Goal: Task Accomplishment & Management: Use online tool/utility

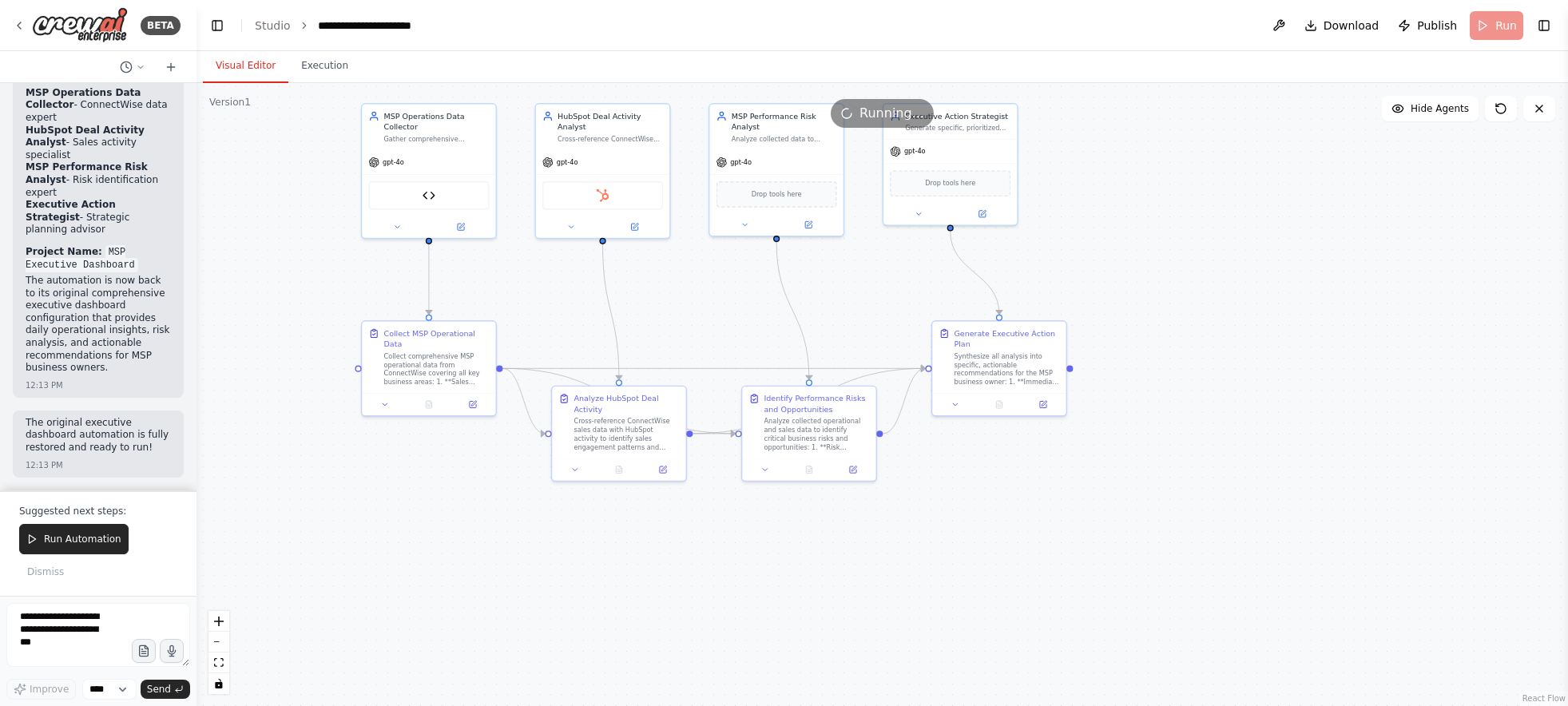
scroll to position [22330, 0]
click at [265, 286] on div ".deletable-edge-delete-btn { width: 20px; height: 20px; border: 0px solid #ffff…" at bounding box center [882, 394] width 1372 height 623
click at [55, 619] on textarea at bounding box center [99, 635] width 184 height 64
click at [61, 638] on textarea at bounding box center [99, 635] width 184 height 64
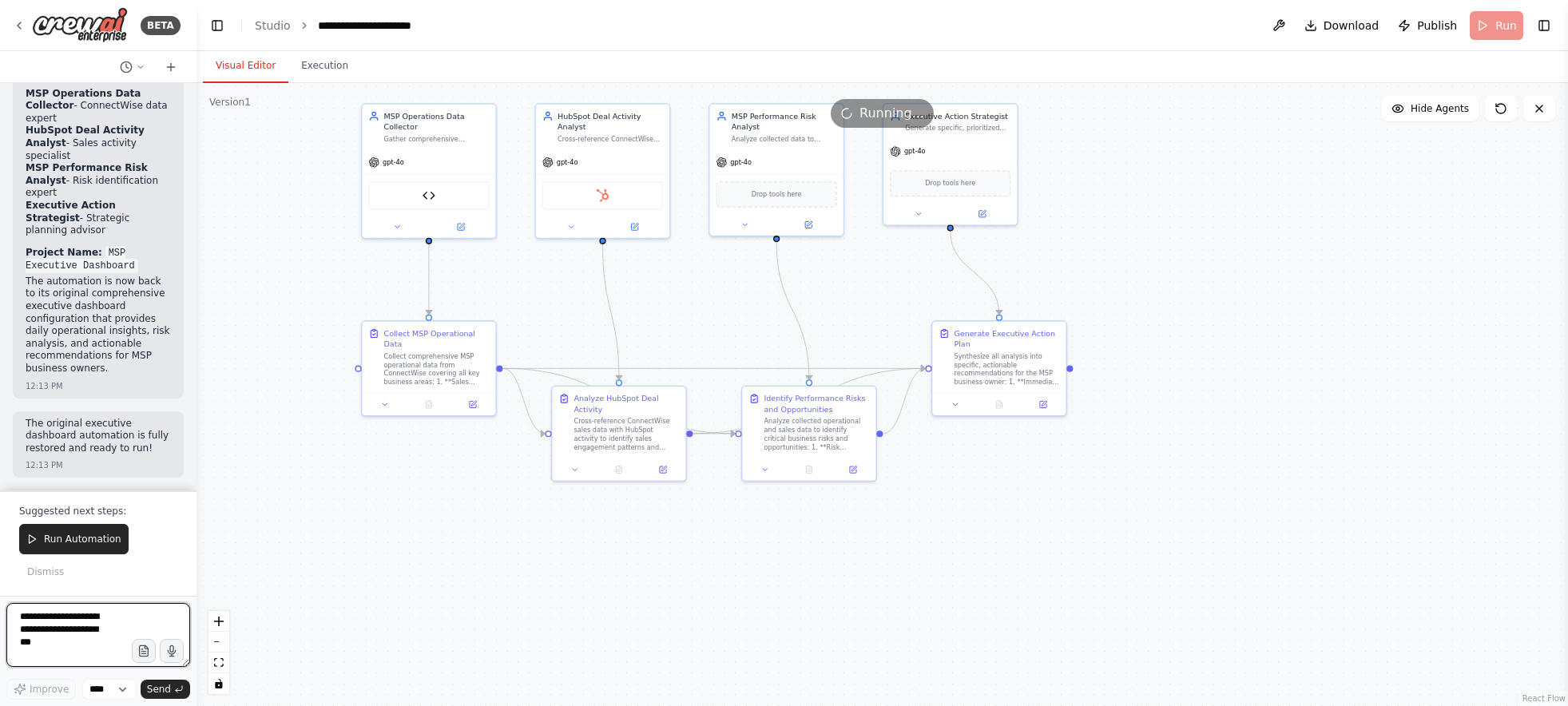
click at [67, 637] on textarea at bounding box center [99, 635] width 184 height 64
click at [72, 550] on button "Run Automation" at bounding box center [74, 539] width 109 height 30
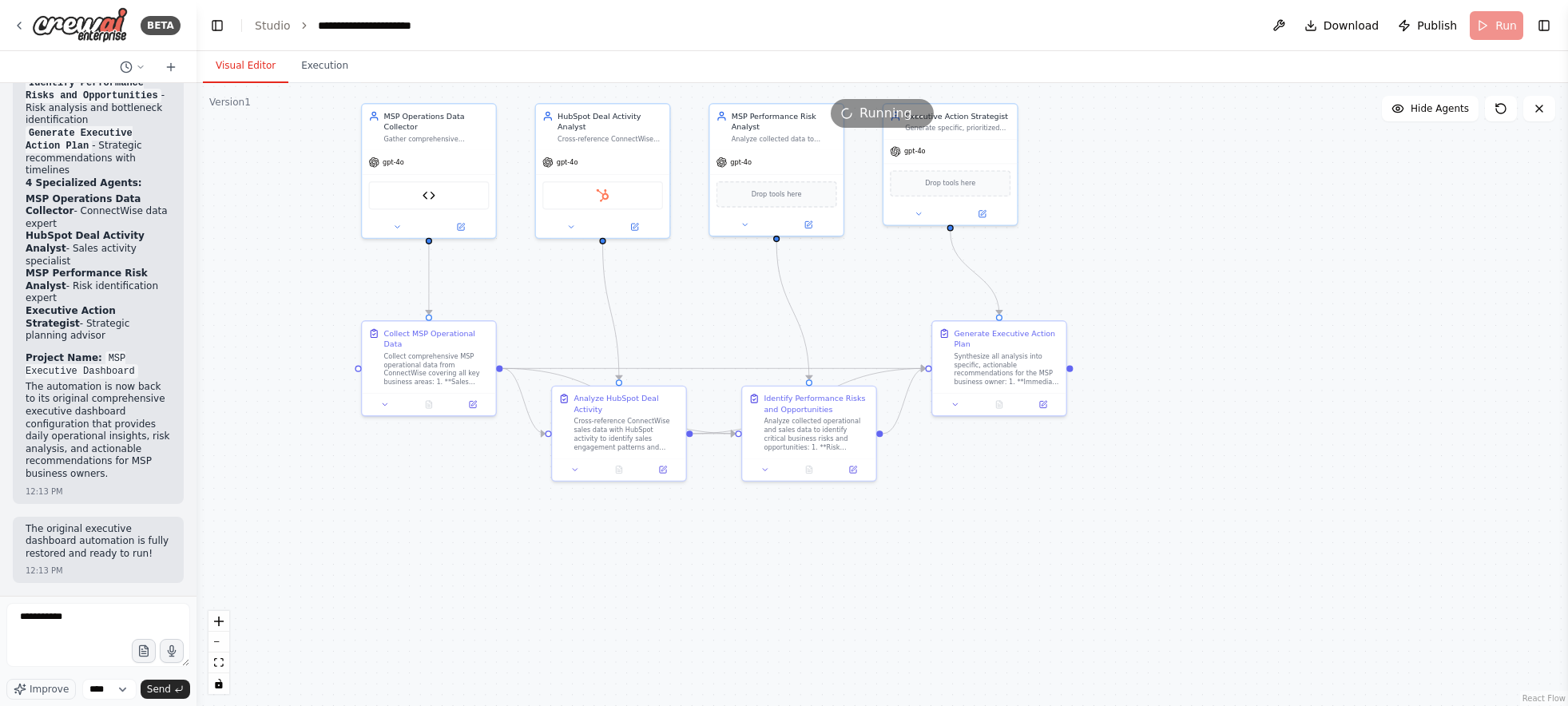
scroll to position [22224, 0]
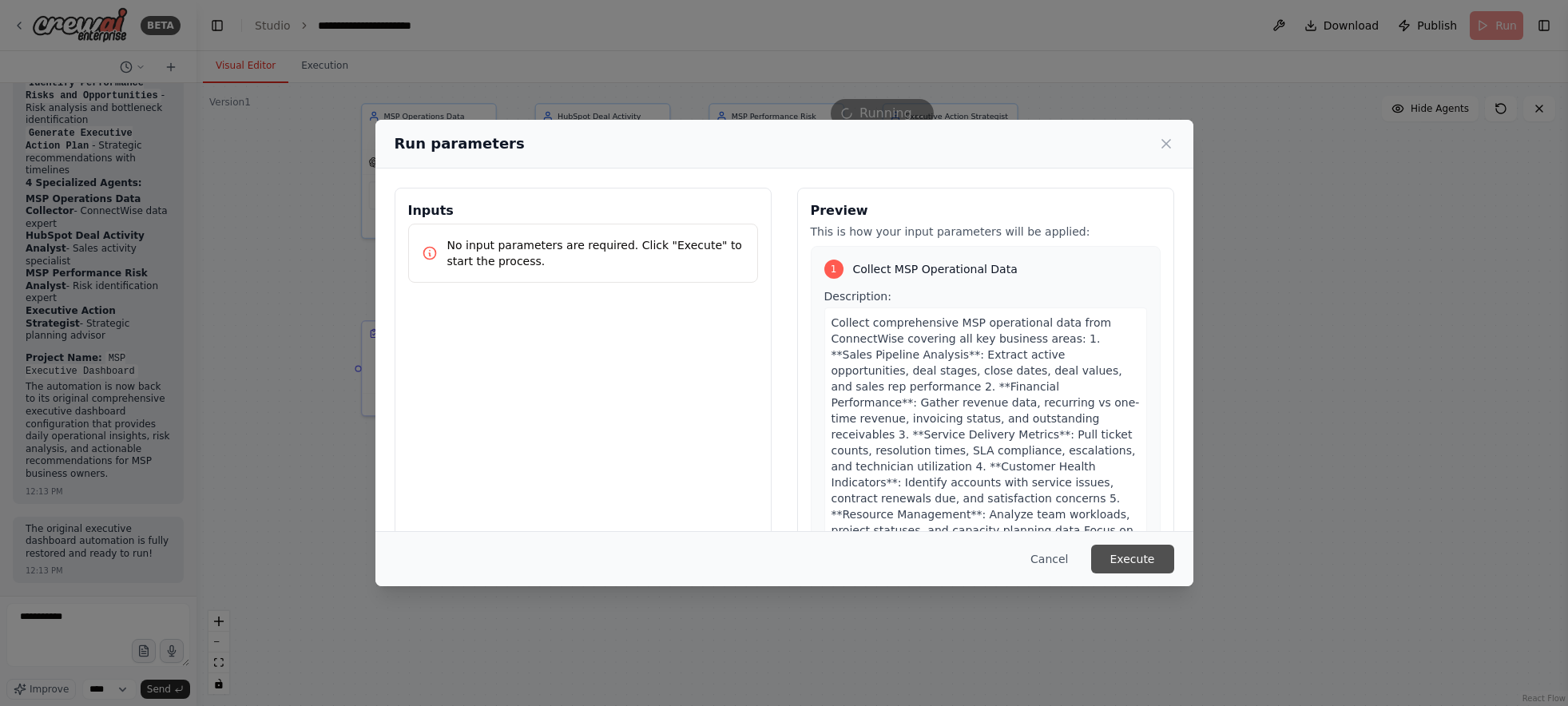
click at [1169, 565] on button "Execute" at bounding box center [1132, 558] width 83 height 28
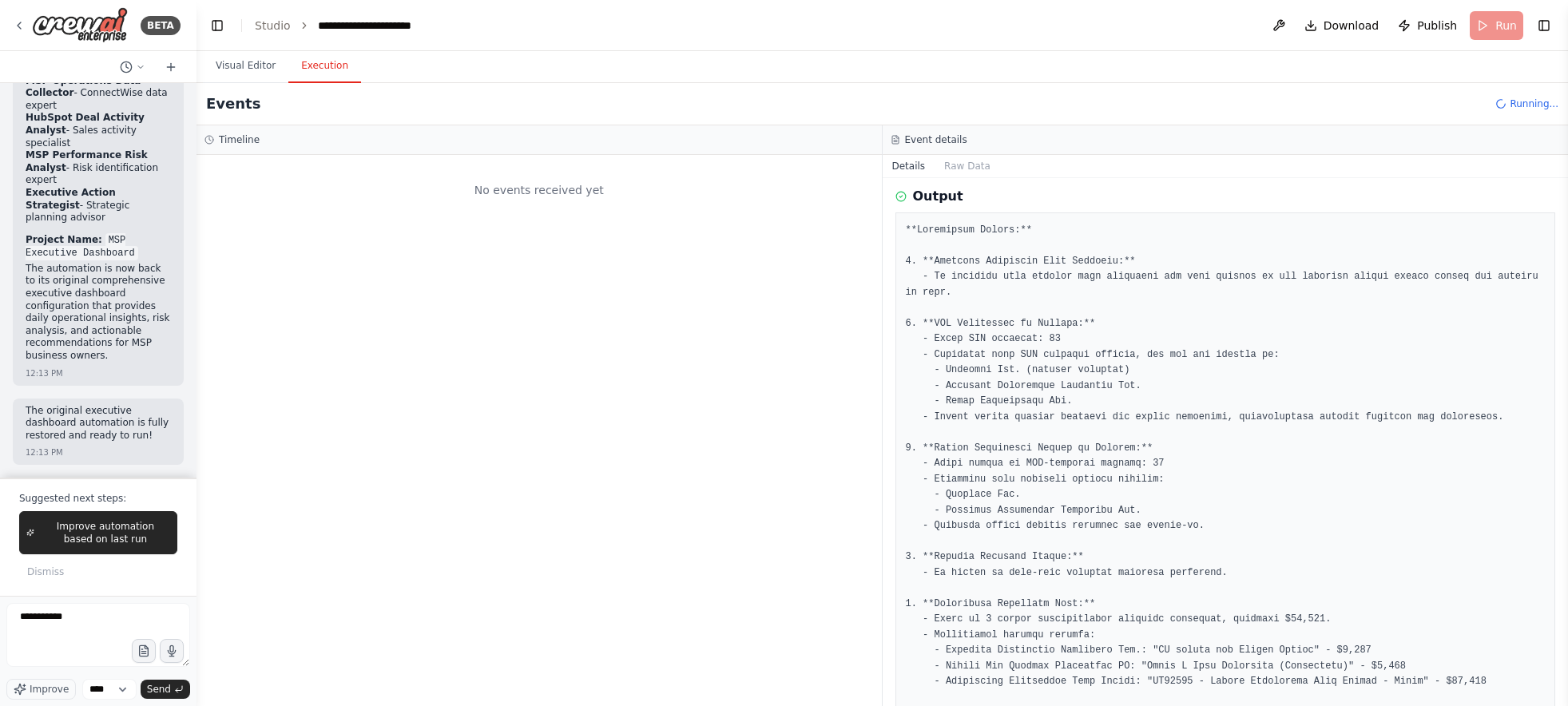
scroll to position [22230, 0]
click at [456, 370] on div "No events received yet" at bounding box center [539, 431] width 685 height 552
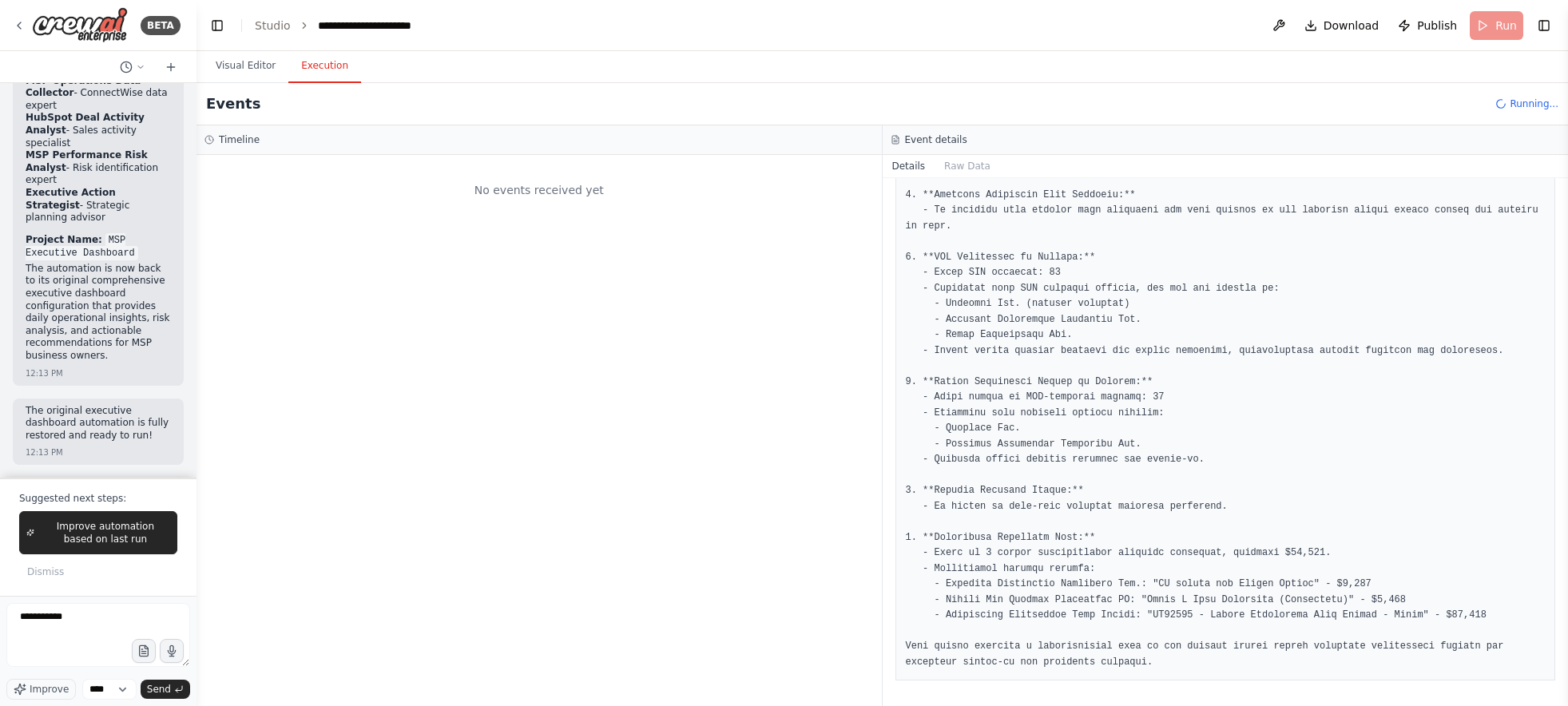
scroll to position [618, 0]
click at [530, 440] on div "No events received yet" at bounding box center [539, 431] width 685 height 552
click at [163, 514] on button "Improve automation based on last run" at bounding box center [99, 533] width 158 height 43
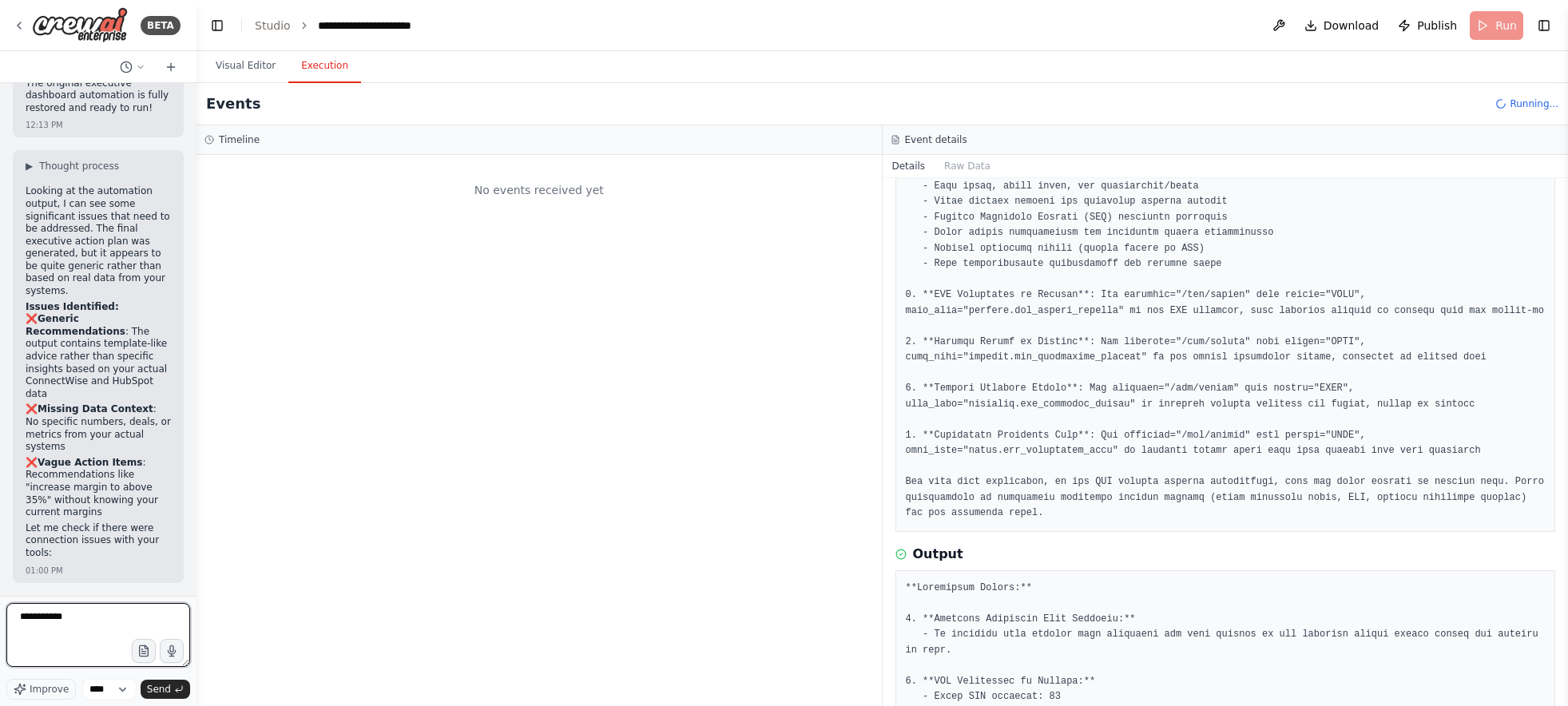
scroll to position [22669, 0]
click at [62, 609] on textarea "**********" at bounding box center [99, 635] width 184 height 64
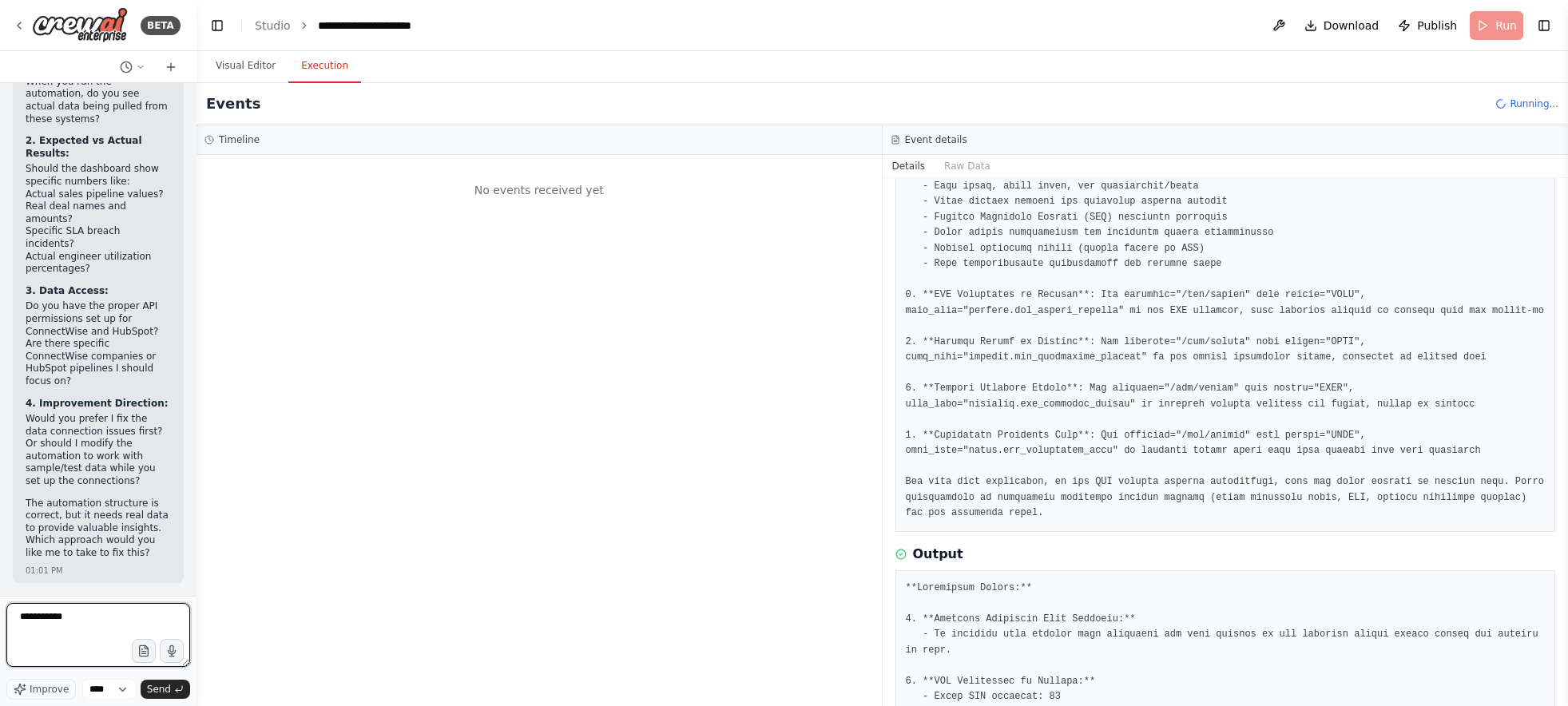
scroll to position [23112, 0]
paste textarea "**********"
drag, startPoint x: 114, startPoint y: 628, endPoint x: 10, endPoint y: 632, distance: 104.1
click at [10, 632] on textarea "**********" at bounding box center [99, 635] width 184 height 64
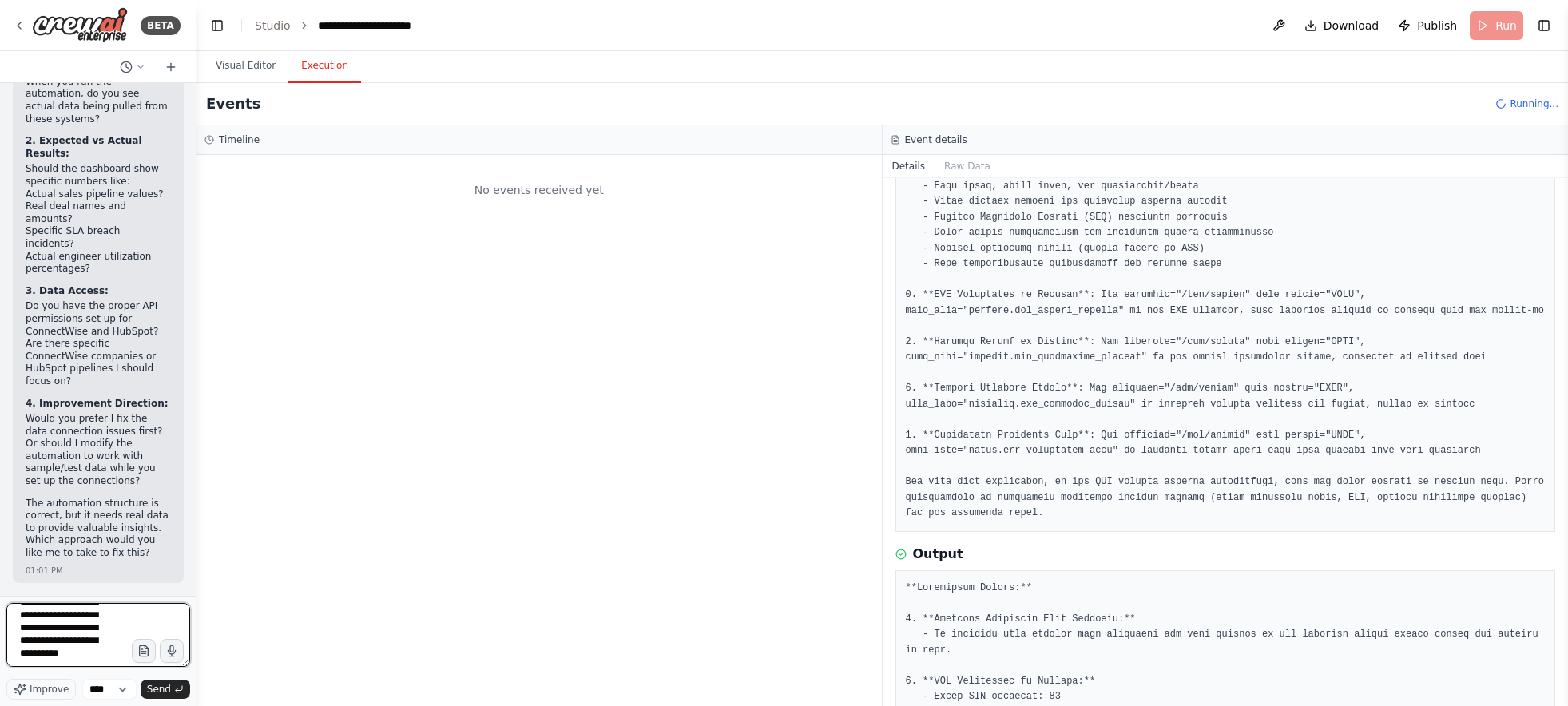
type textarea "**********"
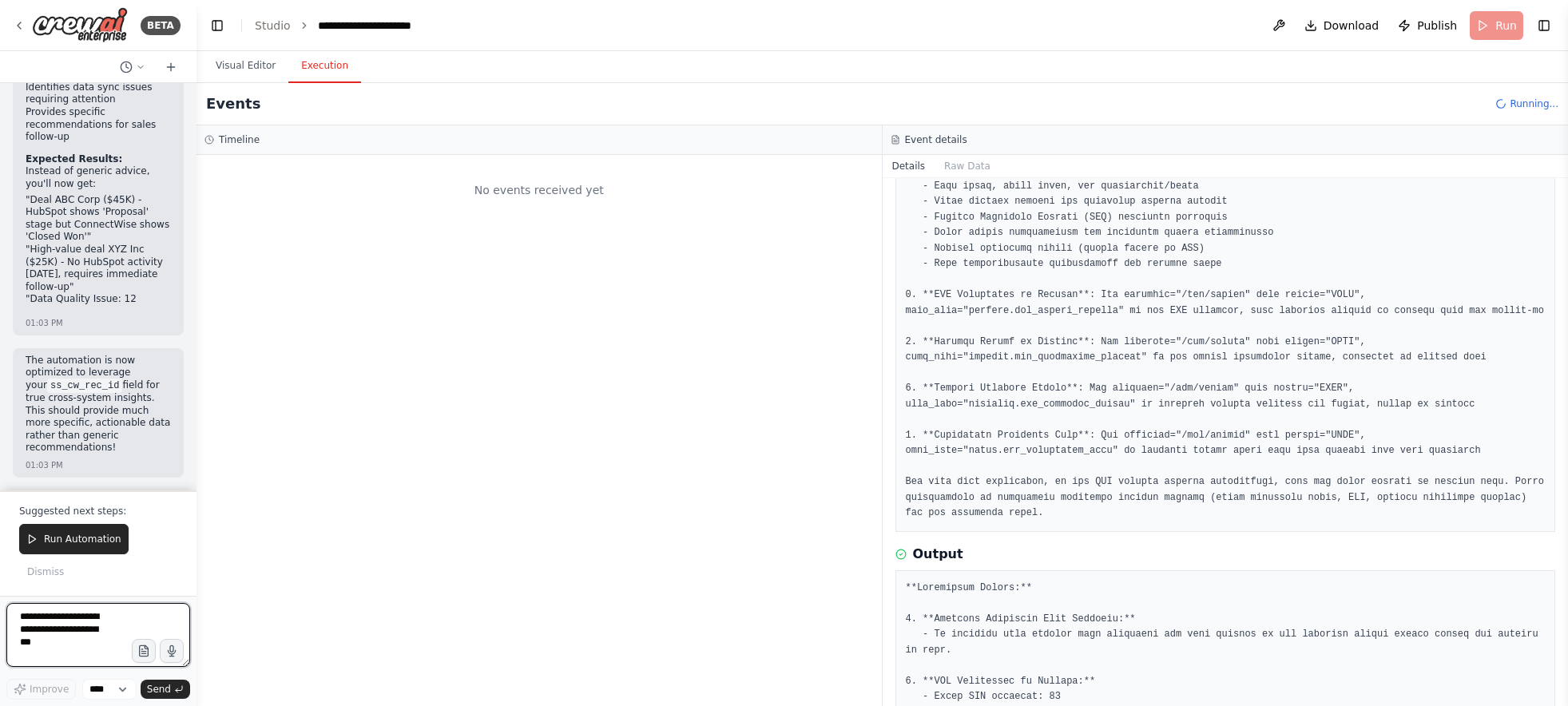
scroll to position [25384, 0]
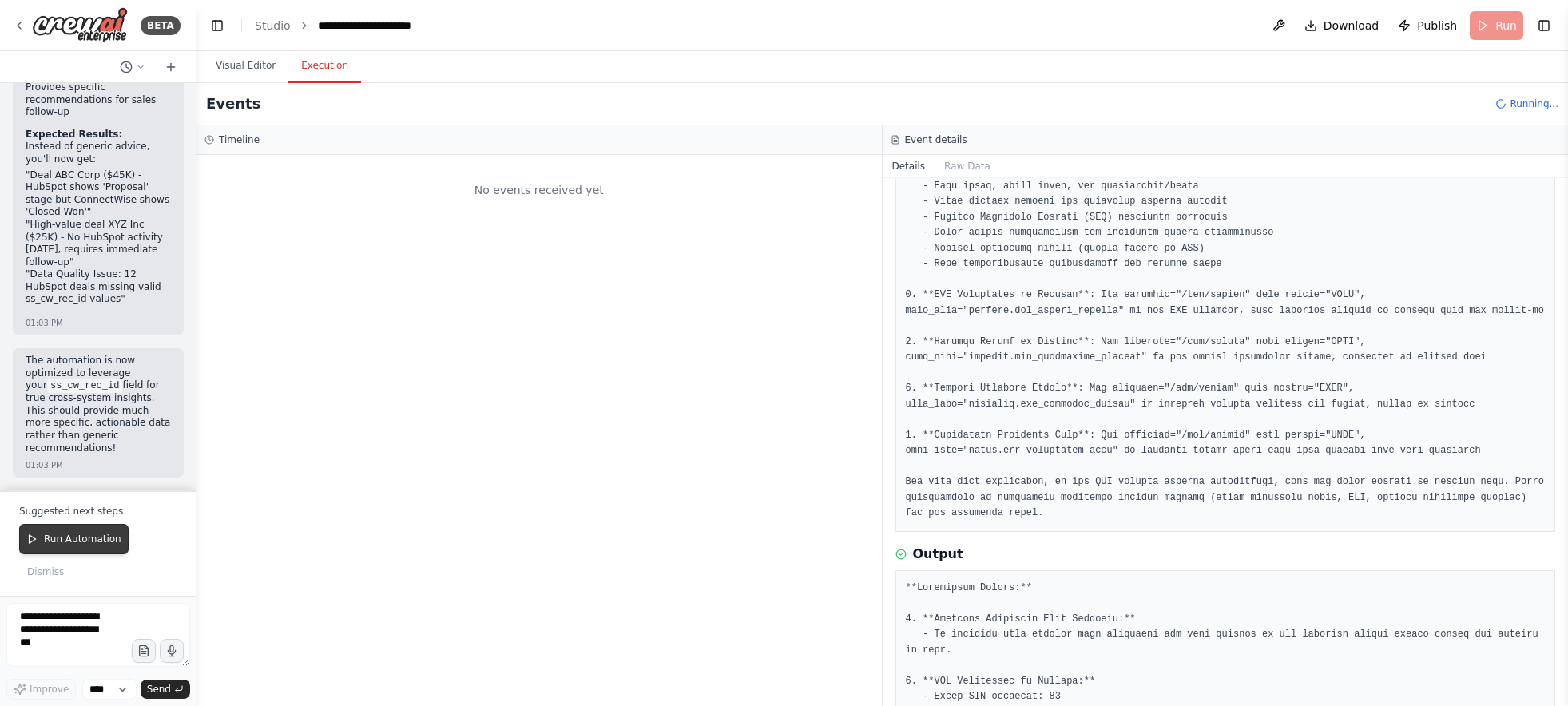
click at [104, 545] on span "Run Automation" at bounding box center [82, 539] width 77 height 13
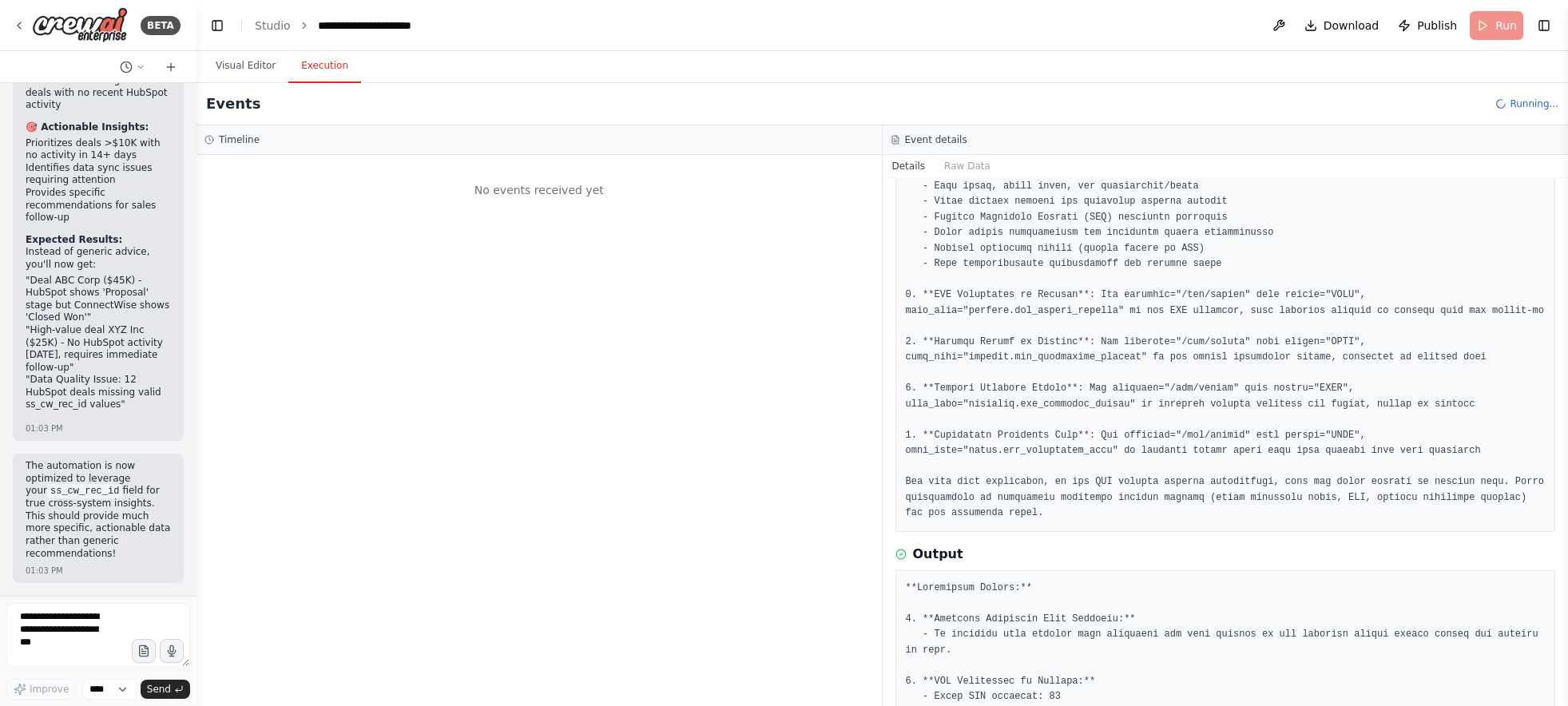
scroll to position [25278, 0]
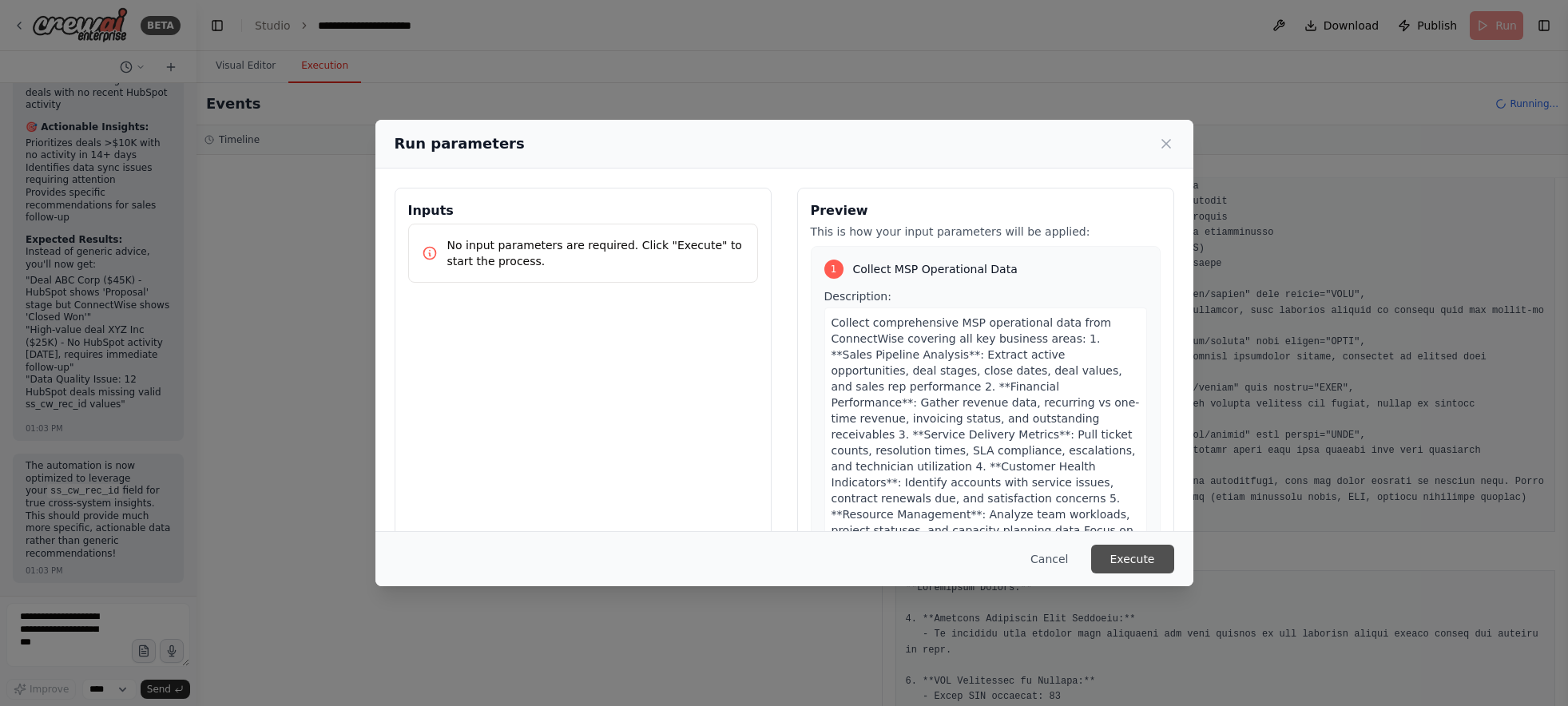
click at [1154, 562] on button "Execute" at bounding box center [1132, 558] width 83 height 28
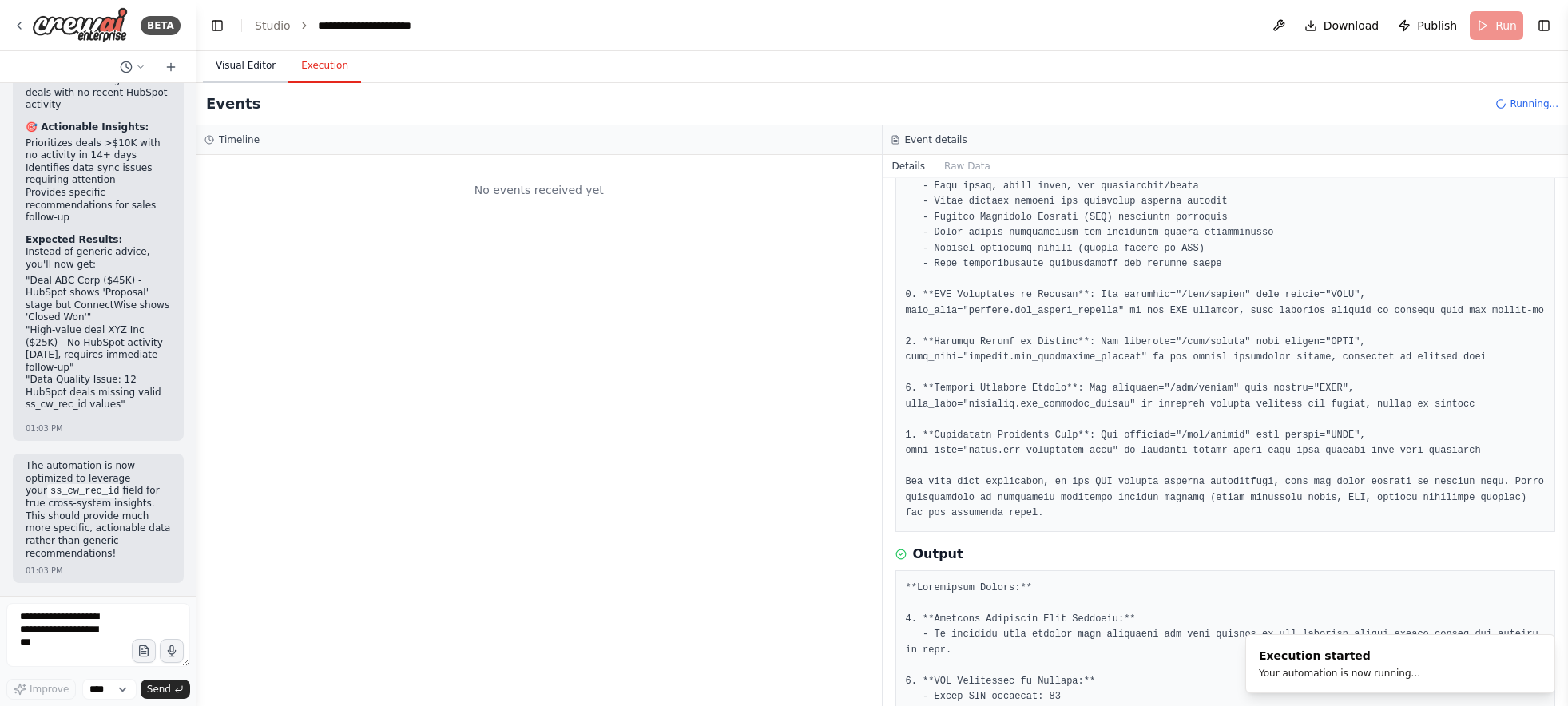
click at [266, 66] on button "Visual Editor" at bounding box center [245, 66] width 85 height 33
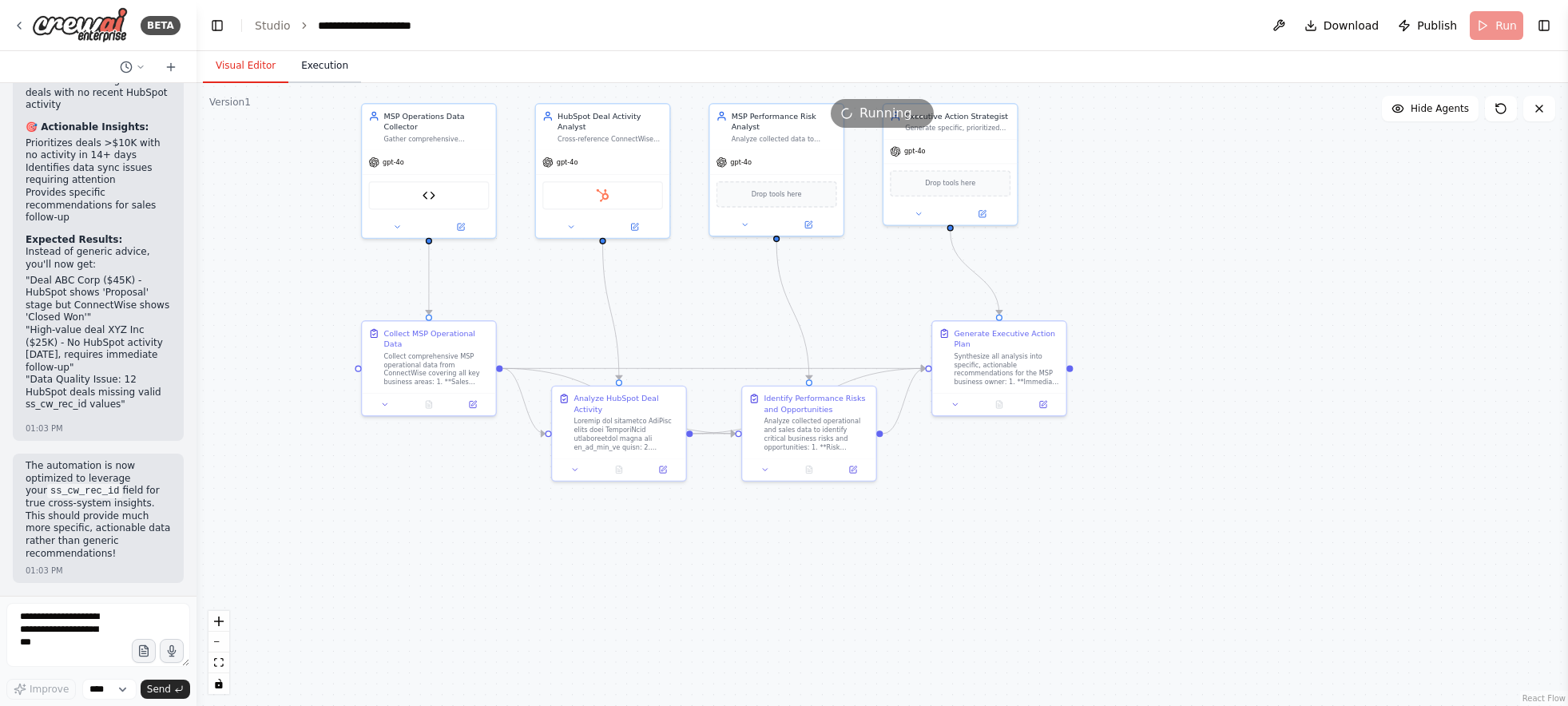
click at [328, 66] on button "Execution" at bounding box center [325, 66] width 72 height 33
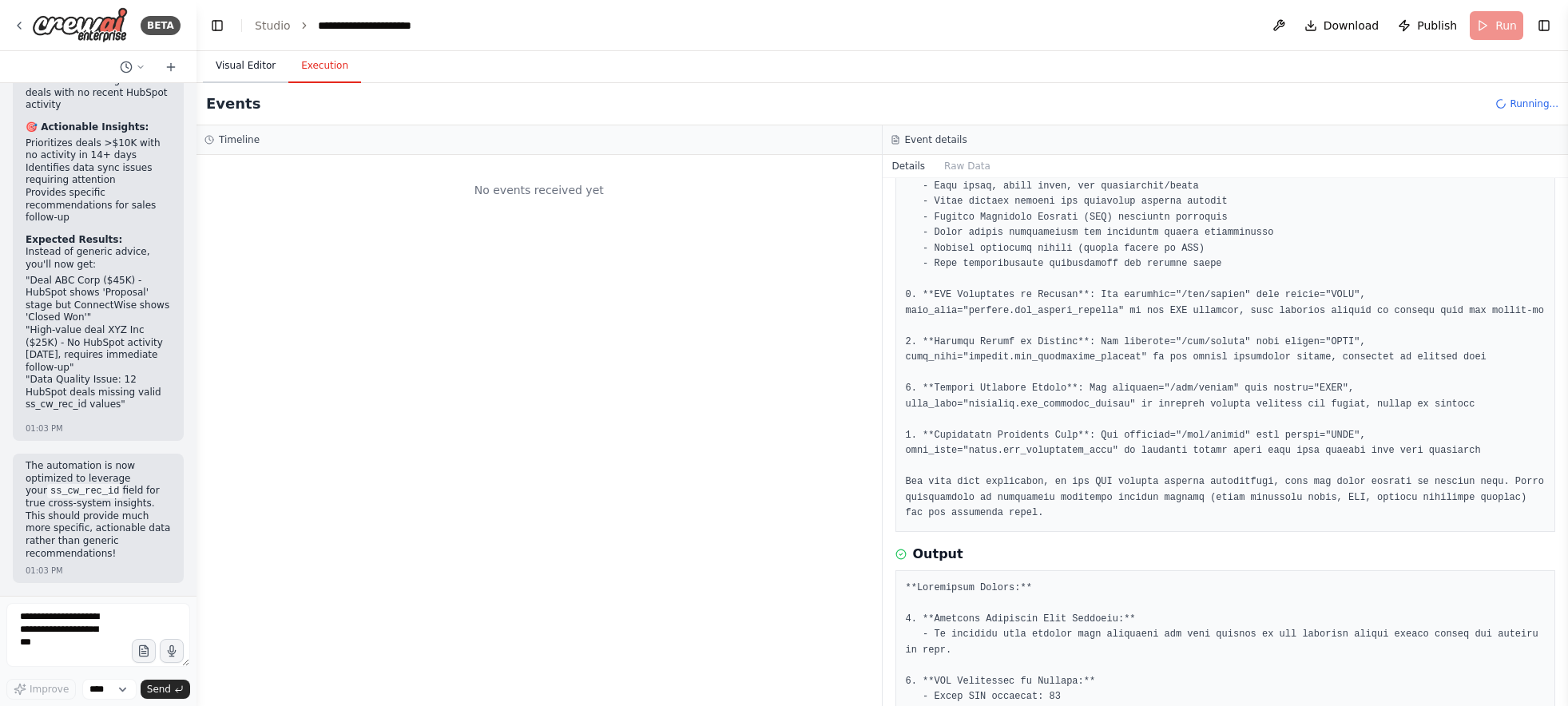
click at [234, 79] on button "Visual Editor" at bounding box center [245, 66] width 85 height 33
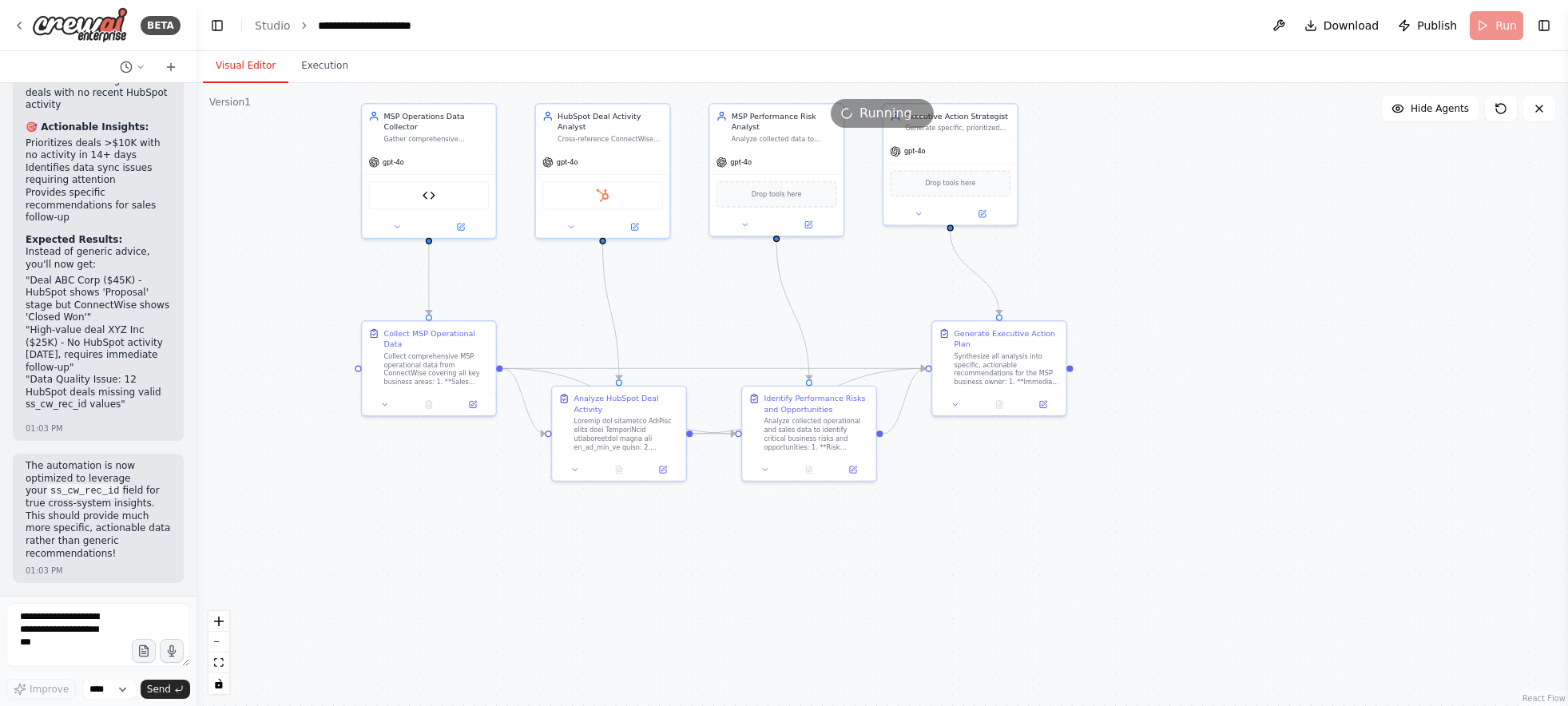
click at [100, 485] on code "ss_cw_rec_id" at bounding box center [84, 491] width 75 height 15
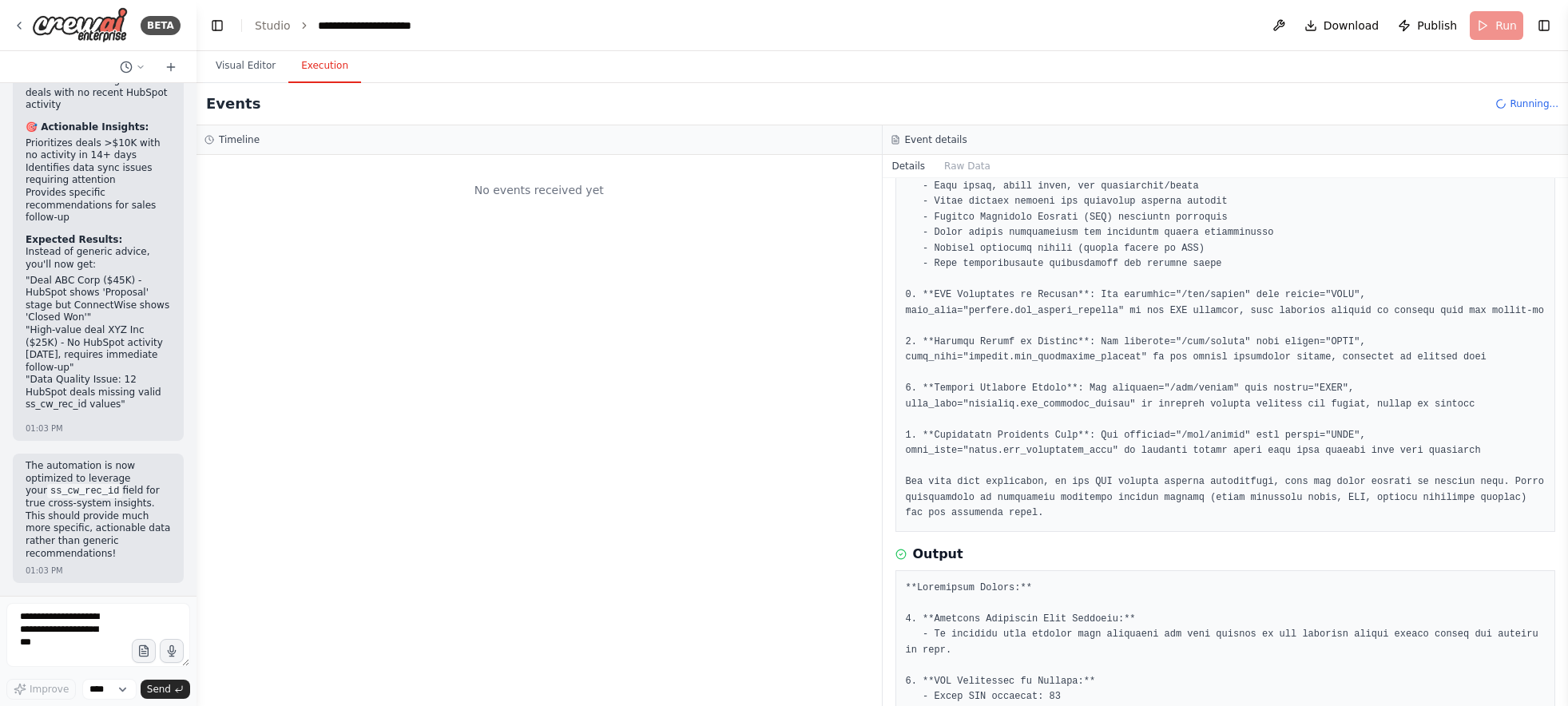
click at [322, 69] on button "Execution" at bounding box center [325, 66] width 72 height 33
click at [269, 70] on button "Visual Editor" at bounding box center [245, 66] width 85 height 33
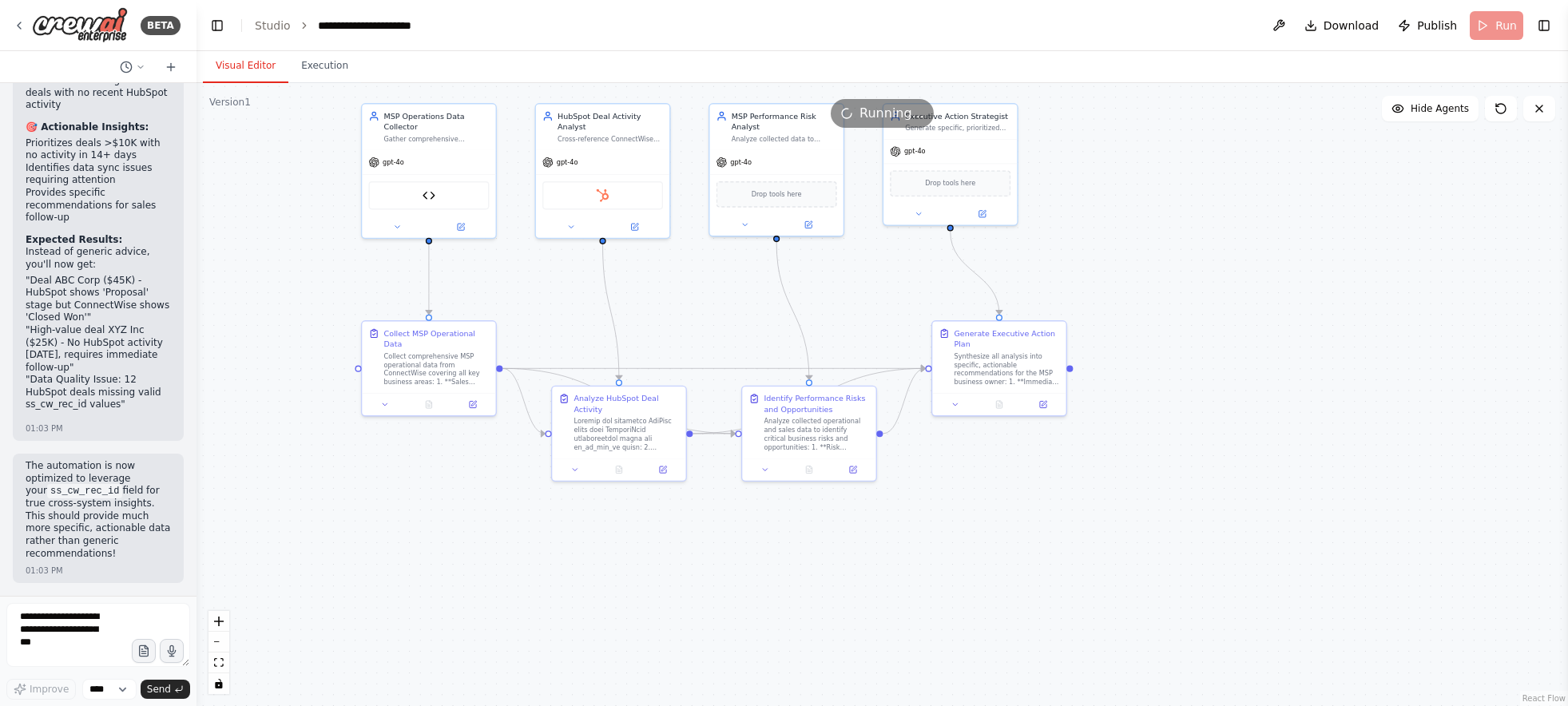
click at [1406, 154] on div ".deletable-edge-delete-btn { width: 20px; height: 20px; border: 0px solid #ffff…" at bounding box center [882, 394] width 1372 height 623
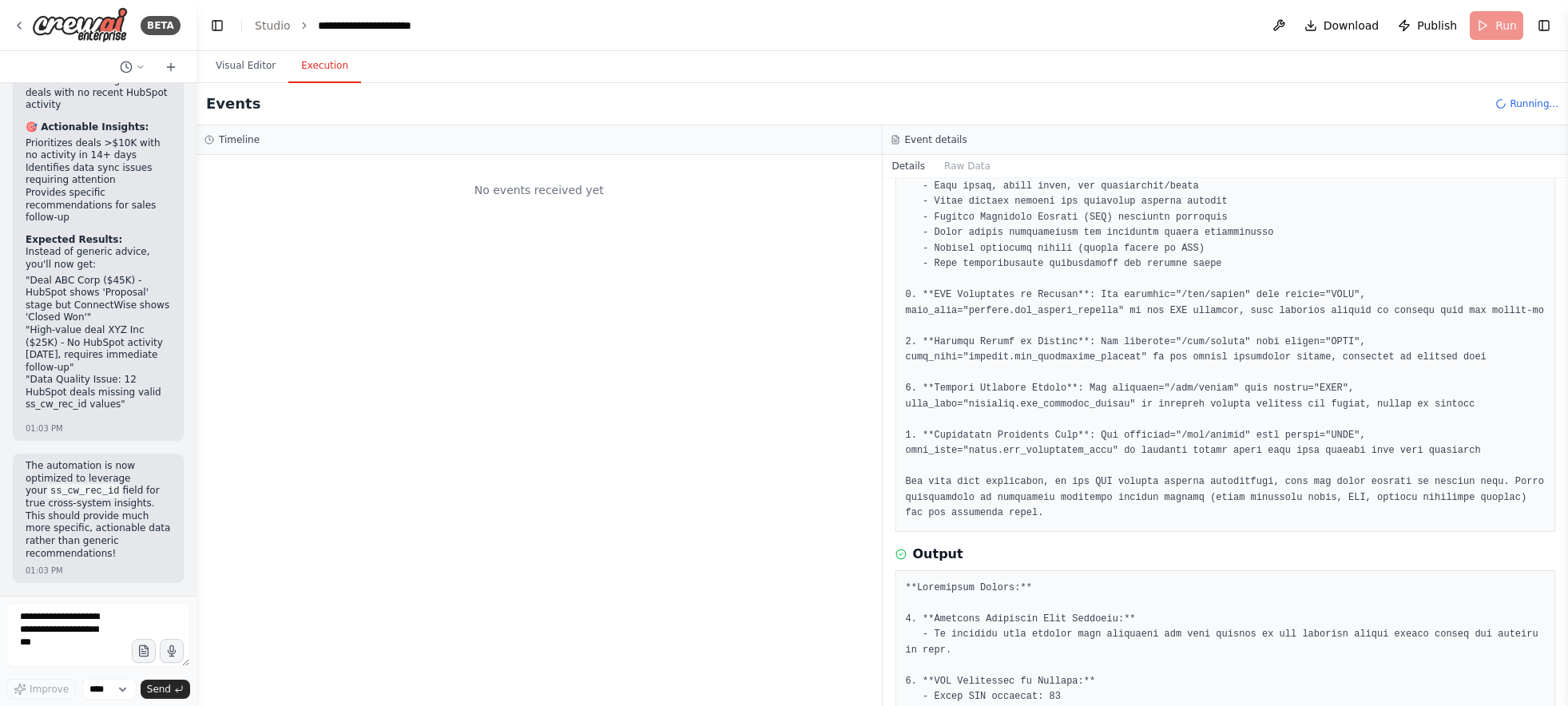
click at [320, 70] on button "Execution" at bounding box center [325, 66] width 72 height 33
click at [1432, 16] on button "Publish" at bounding box center [1428, 24] width 72 height 28
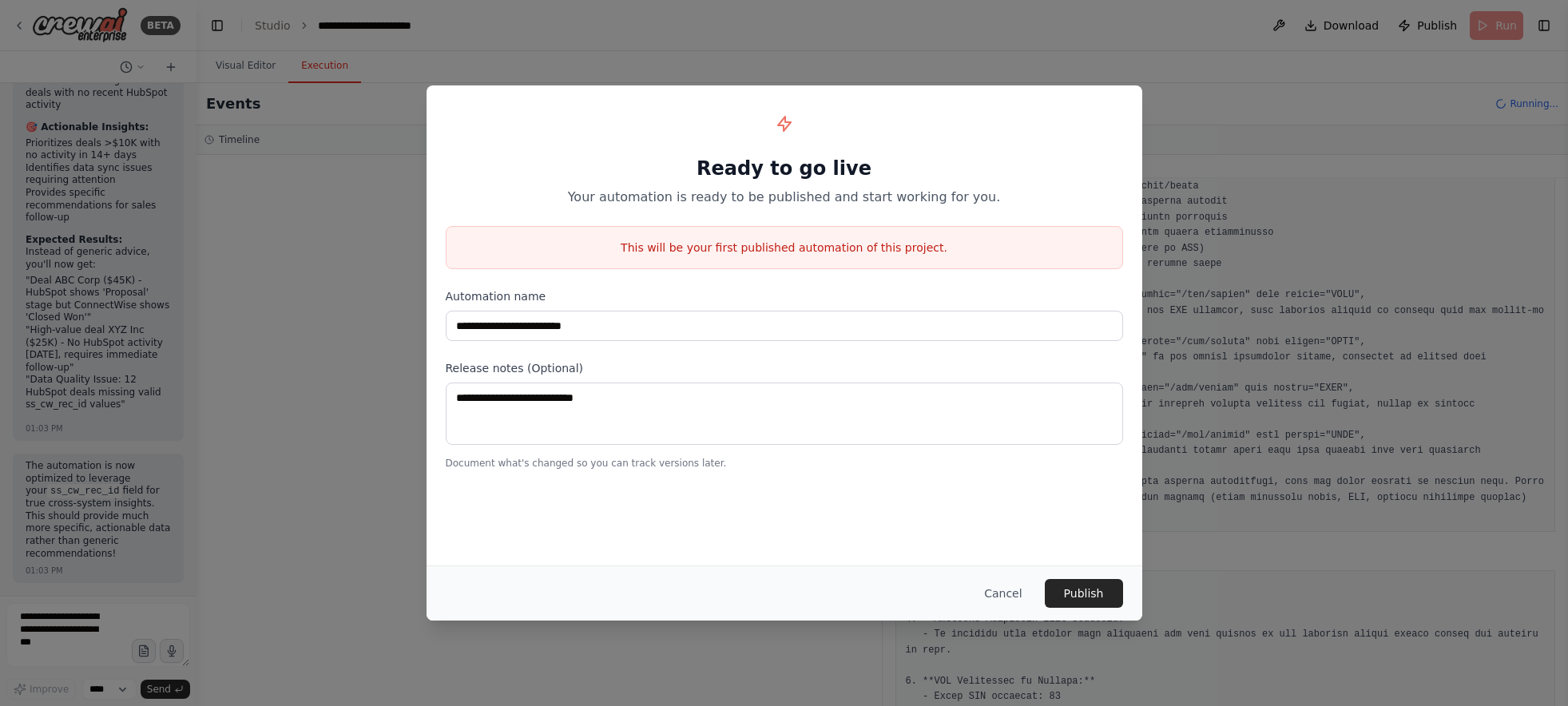
click at [740, 254] on p "This will be your first published automation of this project." at bounding box center [784, 247] width 675 height 16
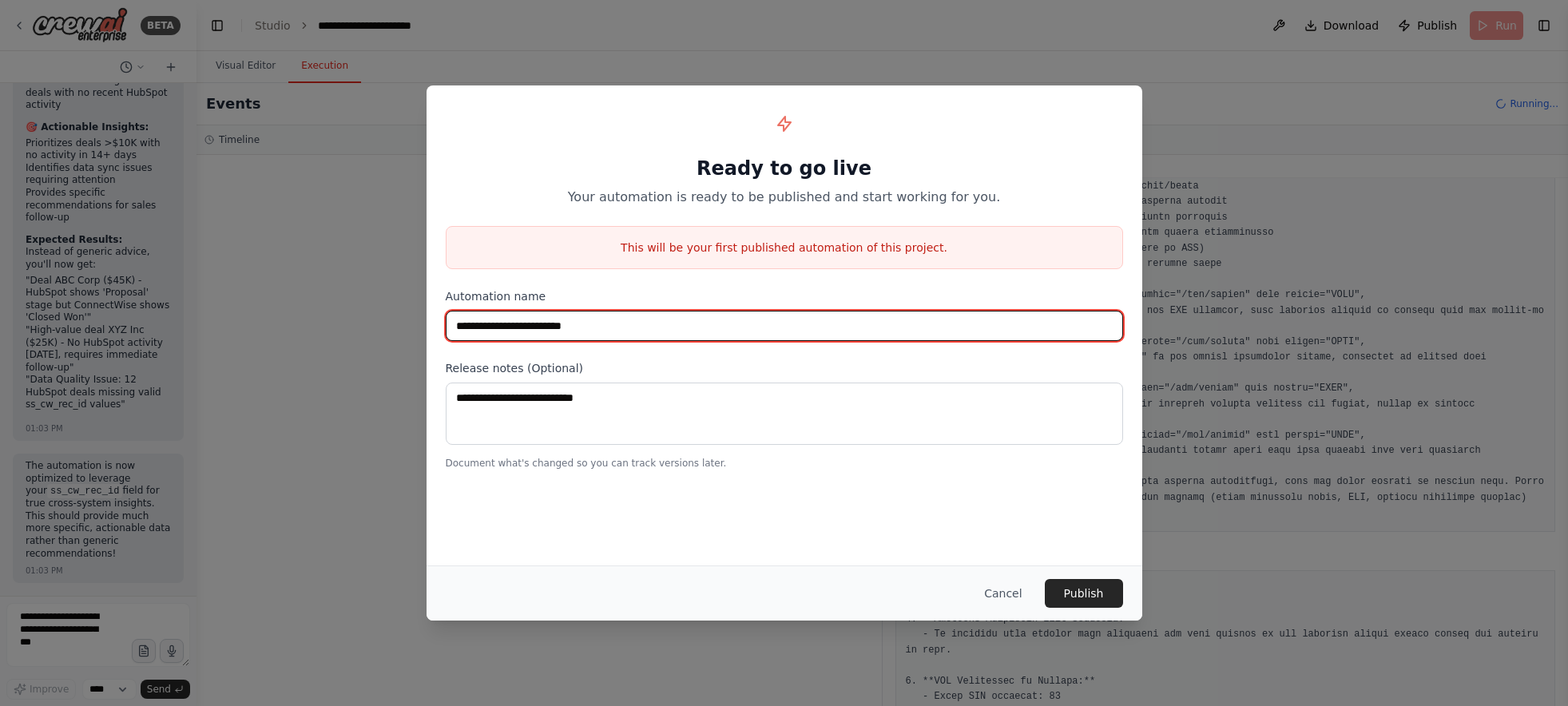
click at [652, 331] on input "**********" at bounding box center [784, 326] width 677 height 30
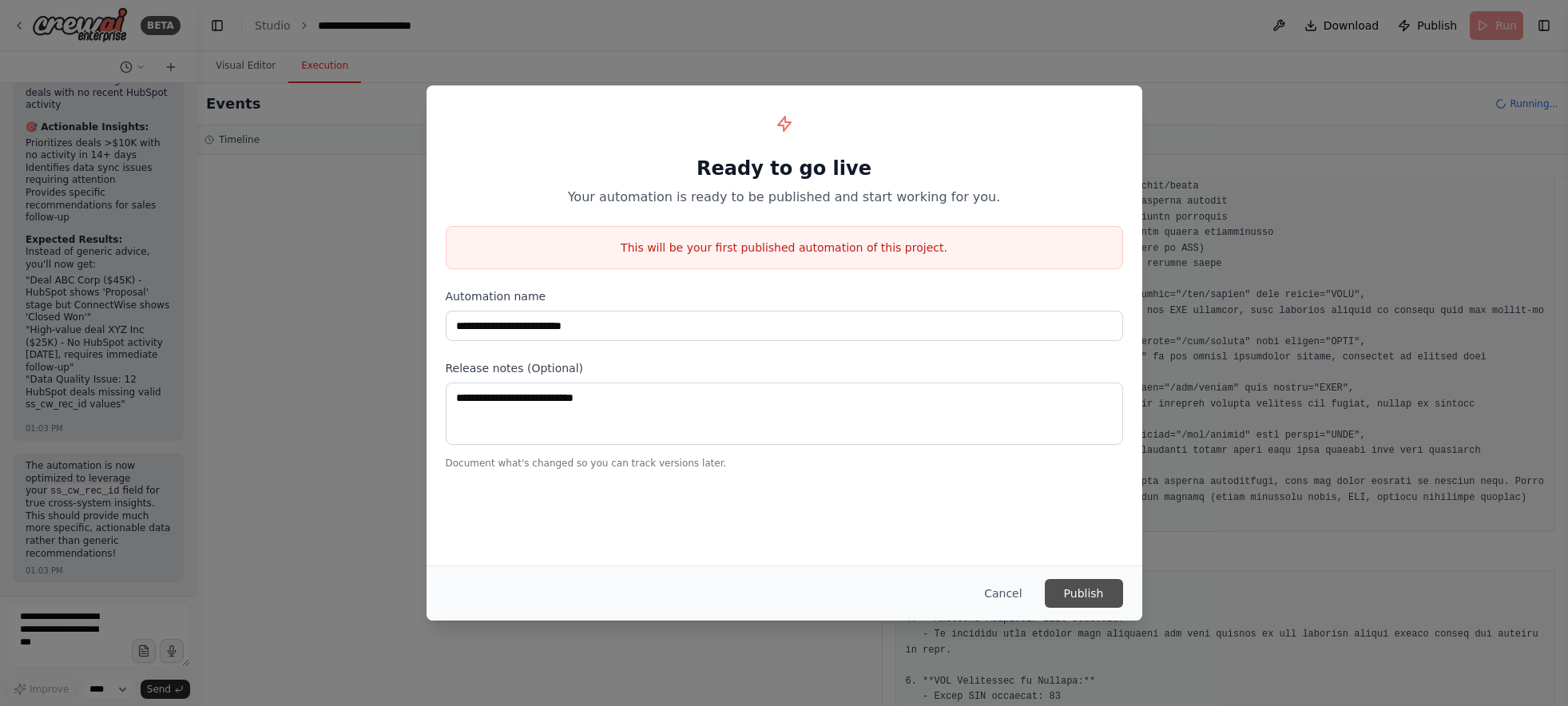
click at [1088, 585] on button "Publish" at bounding box center [1084, 594] width 78 height 28
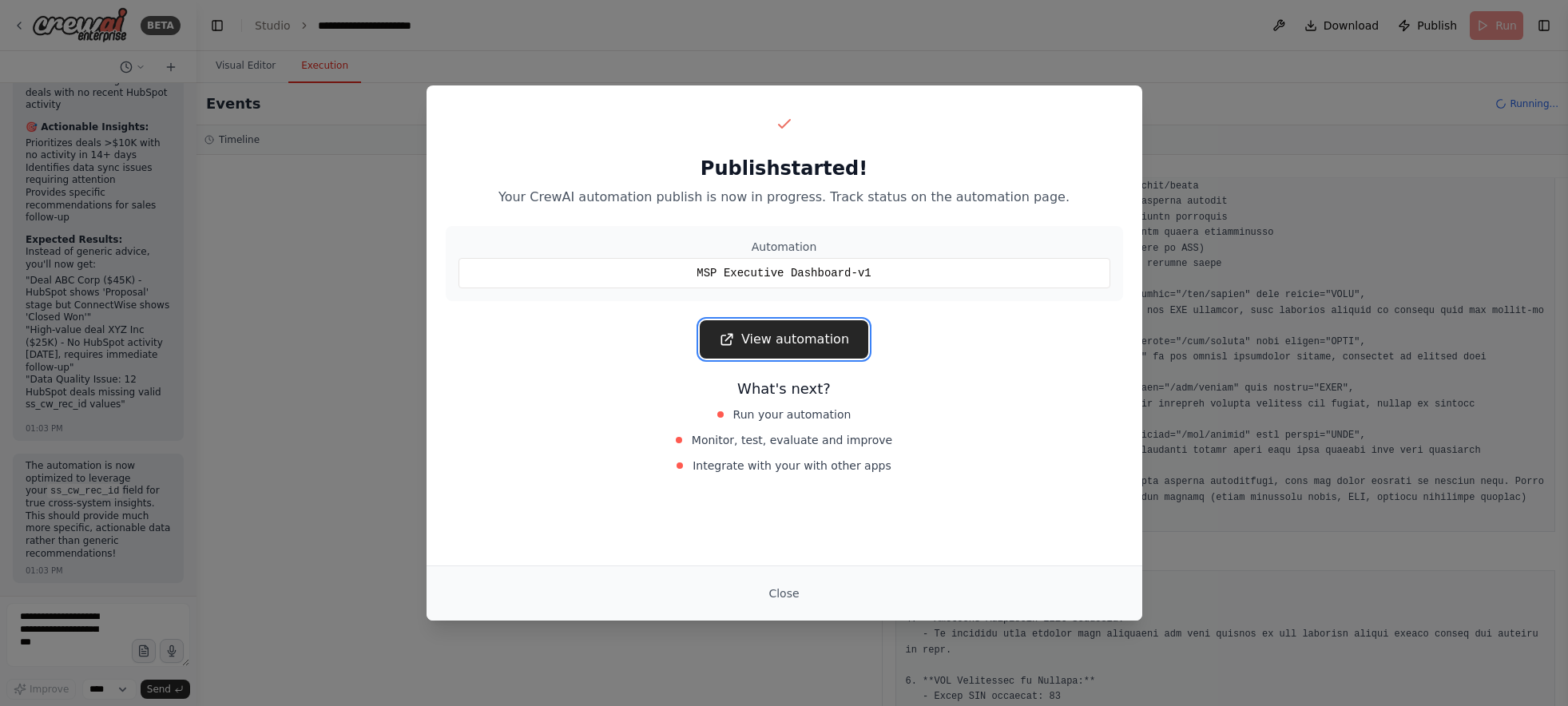
click at [824, 335] on link "View automation" at bounding box center [784, 339] width 168 height 38
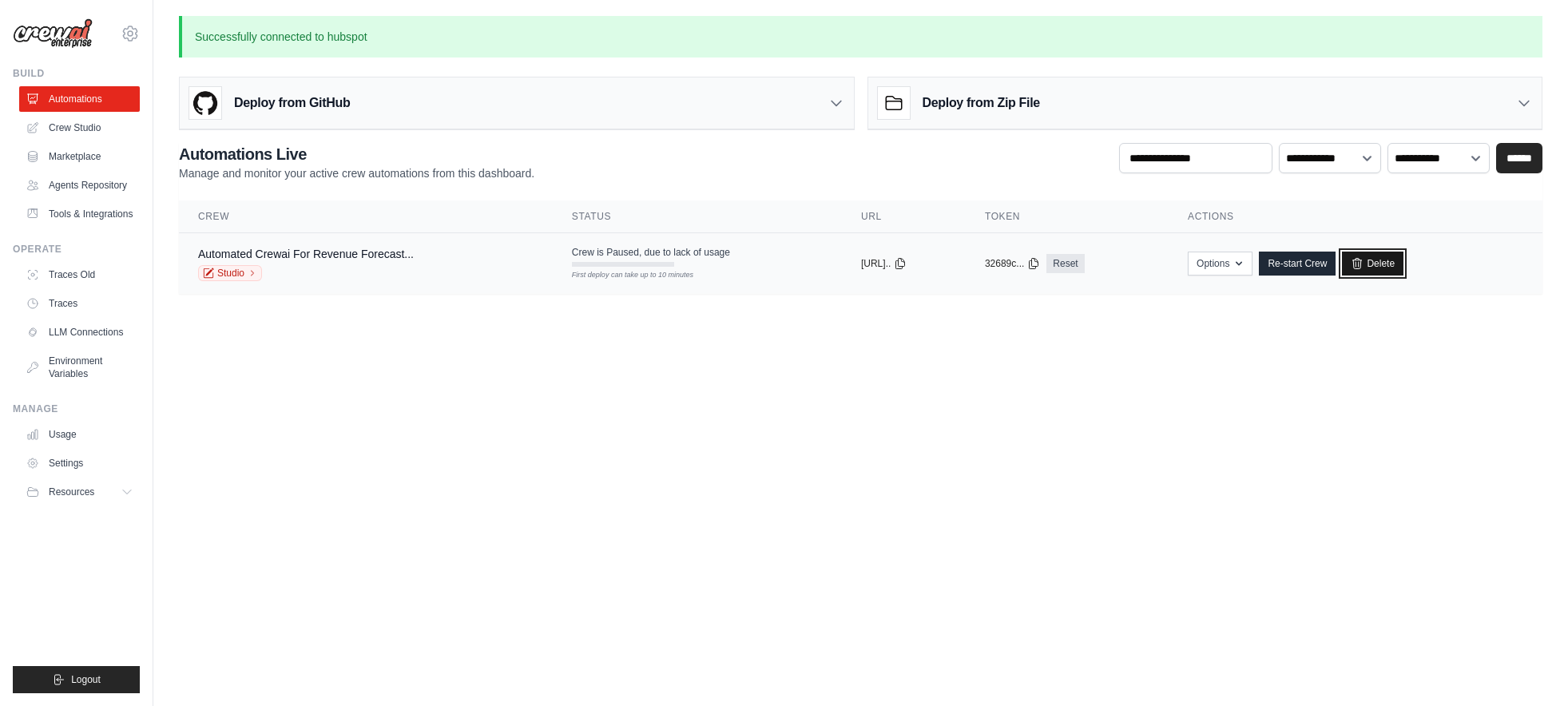
click at [1404, 271] on link "Delete" at bounding box center [1372, 263] width 62 height 24
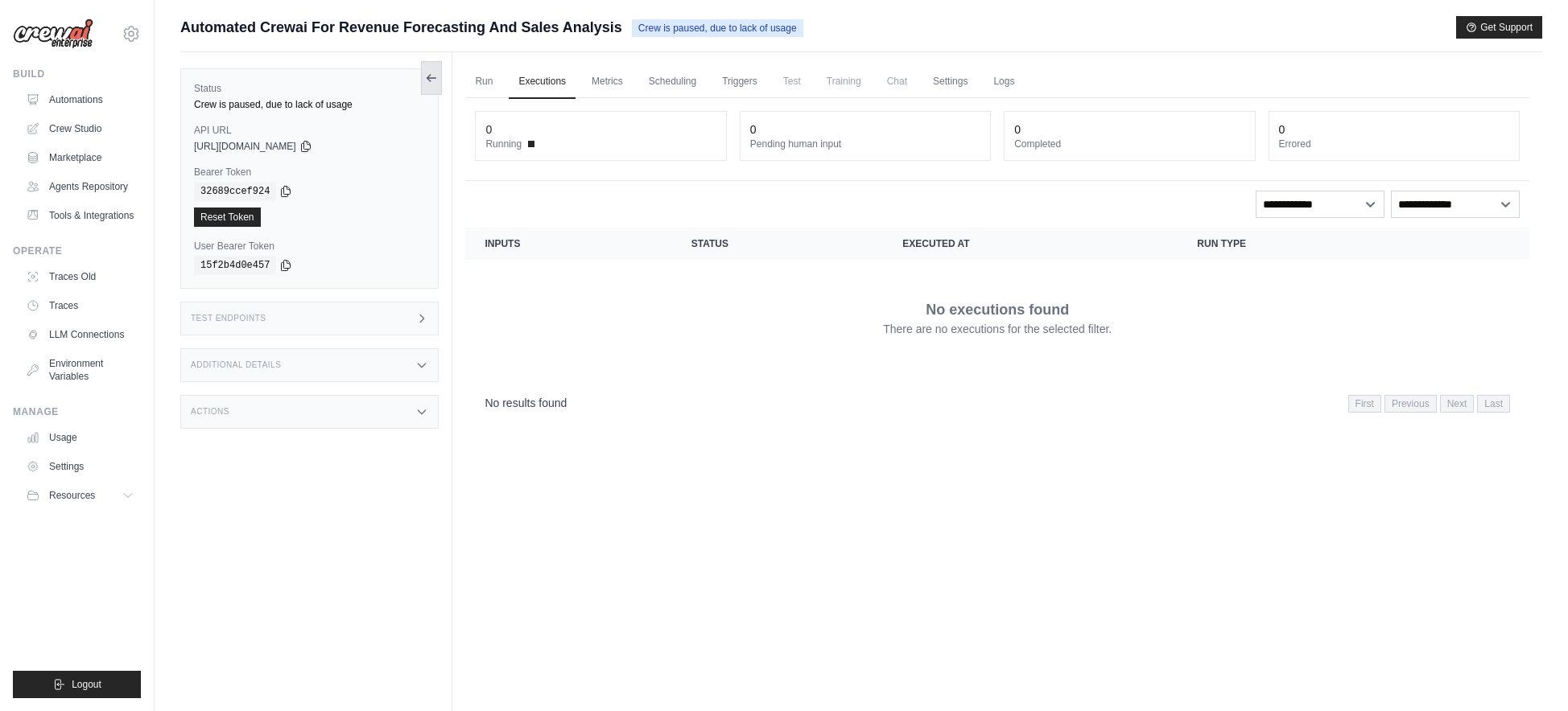
click at [425, 69] on button at bounding box center [430, 78] width 21 height 33
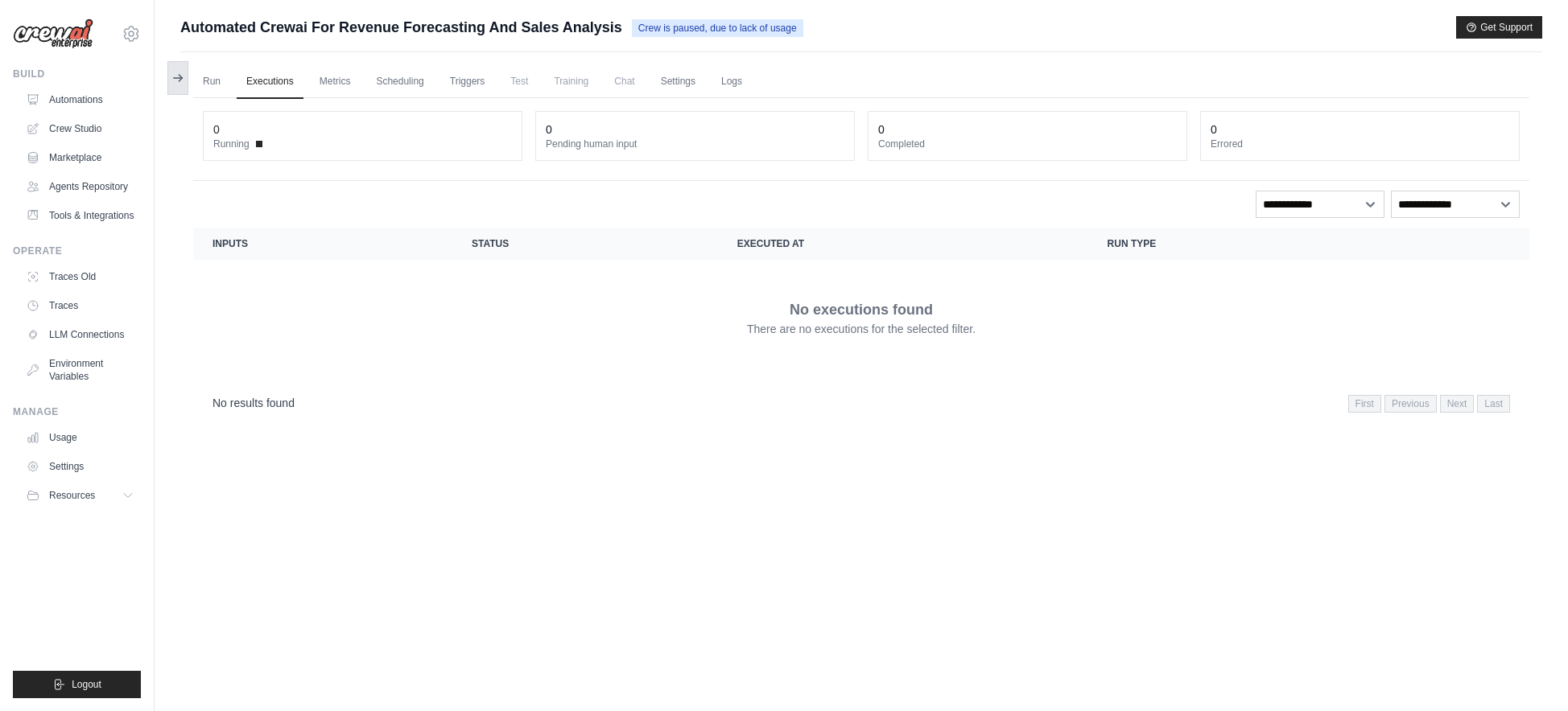
click at [174, 77] on icon at bounding box center [177, 78] width 13 height 13
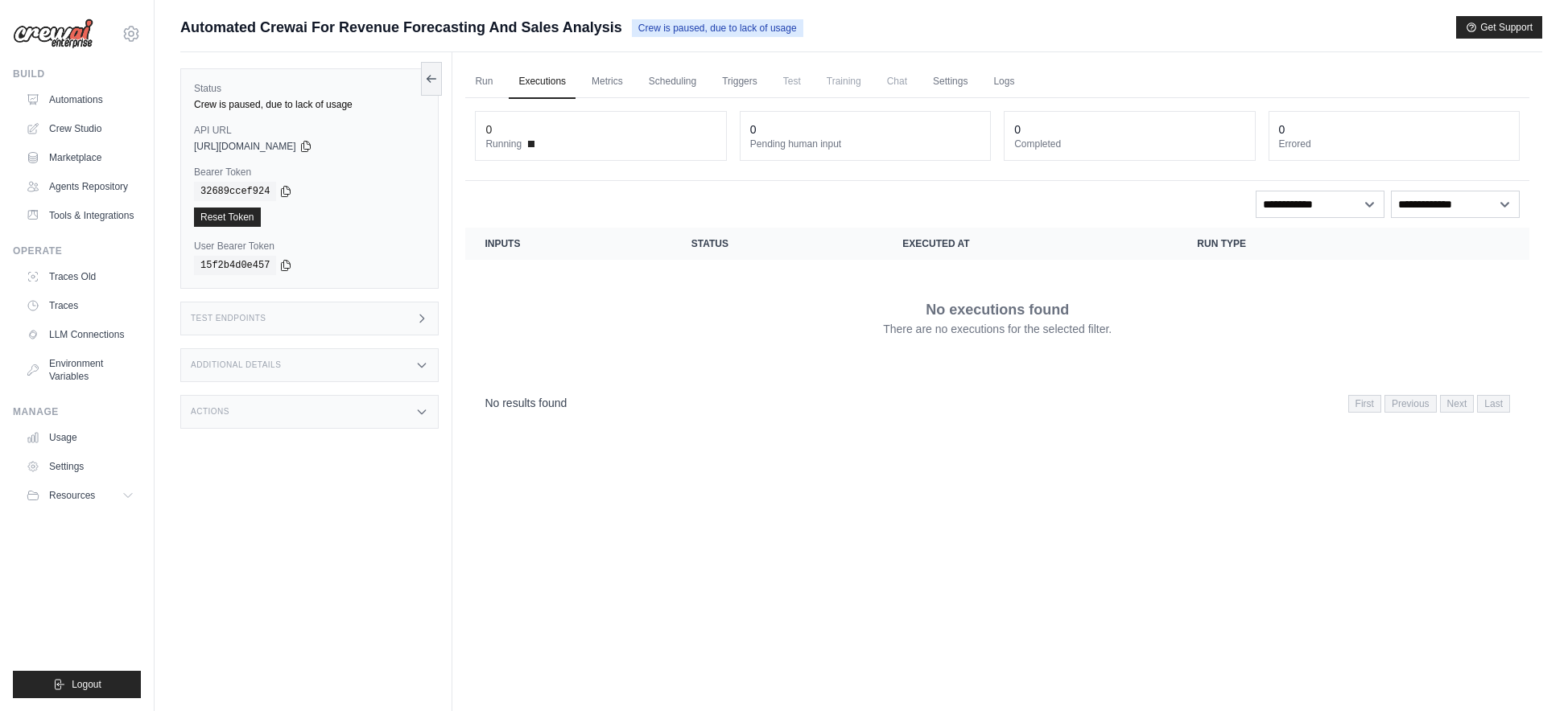
click at [509, 79] on link "Executions" at bounding box center [543, 82] width 67 height 33
click at [418, 423] on div "Actions" at bounding box center [309, 412] width 258 height 33
click at [406, 372] on div "Additional Details" at bounding box center [309, 365] width 258 height 33
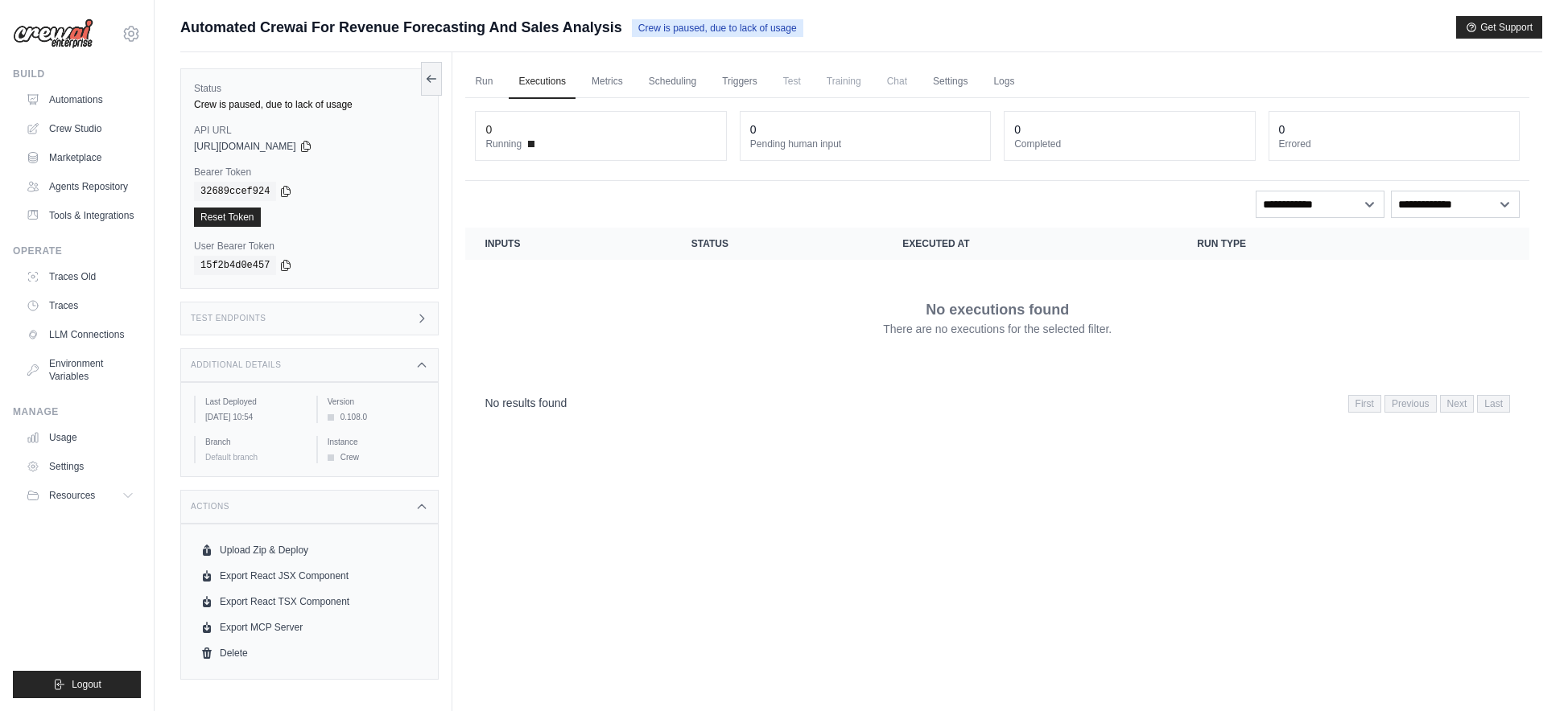
click at [368, 322] on div "Test Endpoints" at bounding box center [309, 318] width 258 height 33
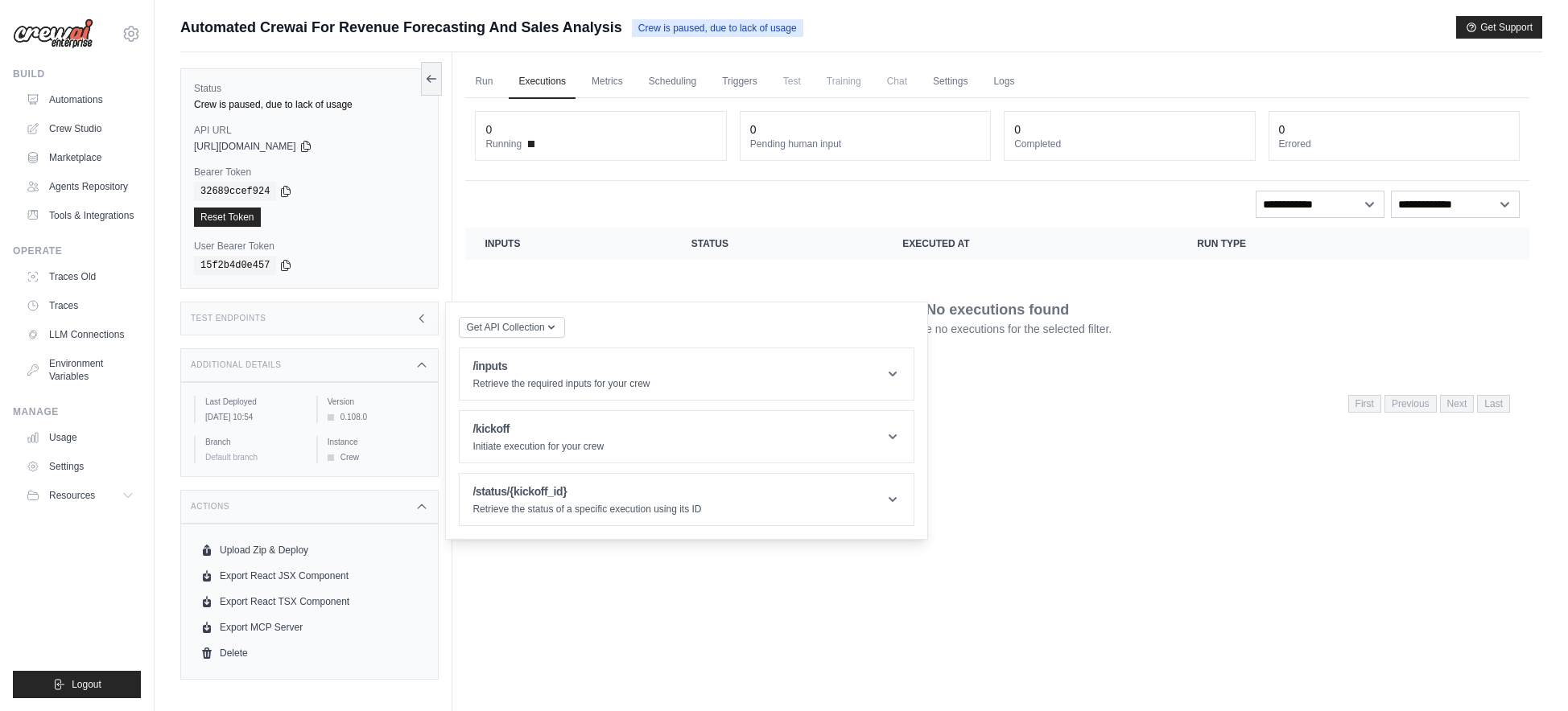
click at [381, 327] on div "Test Endpoints" at bounding box center [309, 318] width 258 height 33
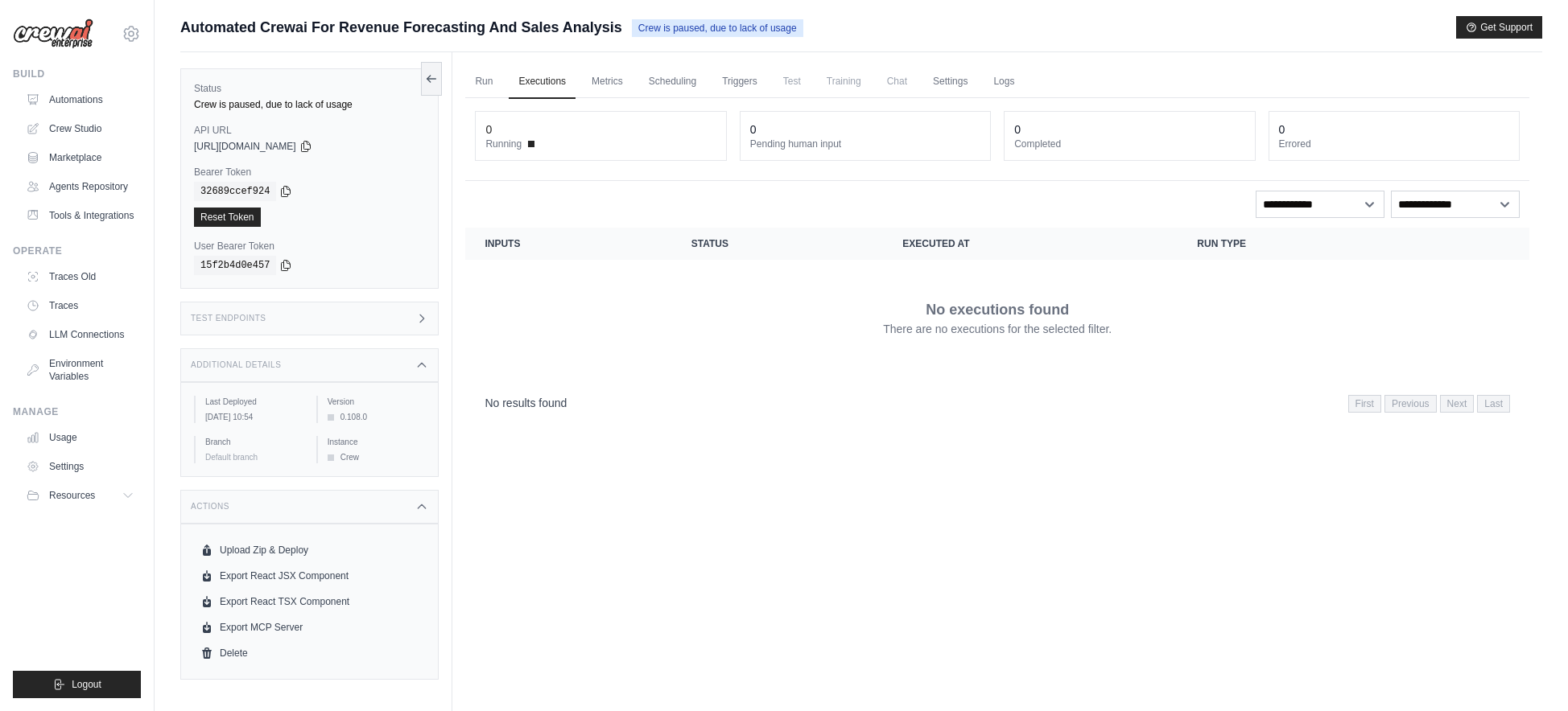
click at [381, 327] on div "Test Endpoints" at bounding box center [309, 318] width 258 height 33
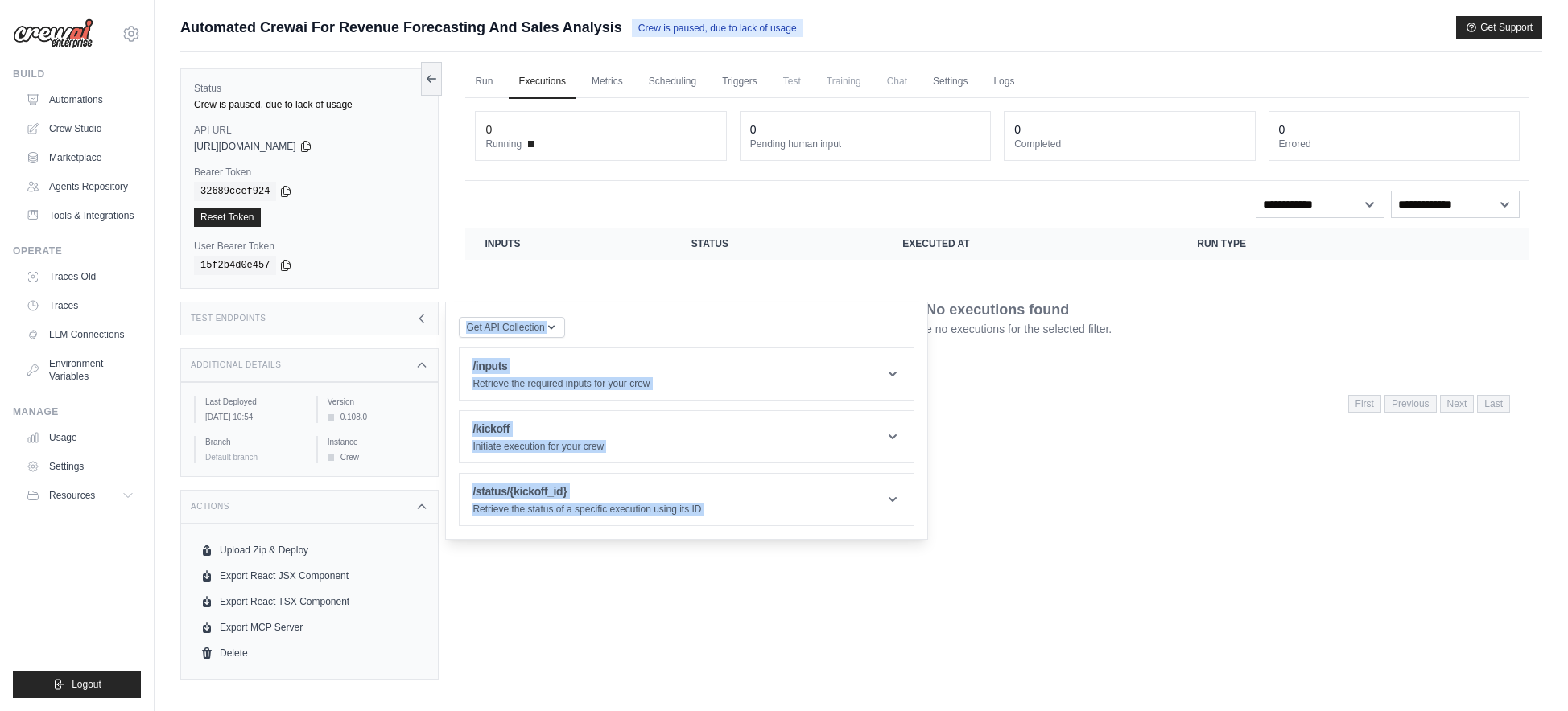
click at [381, 327] on div "Test Endpoints" at bounding box center [309, 318] width 258 height 33
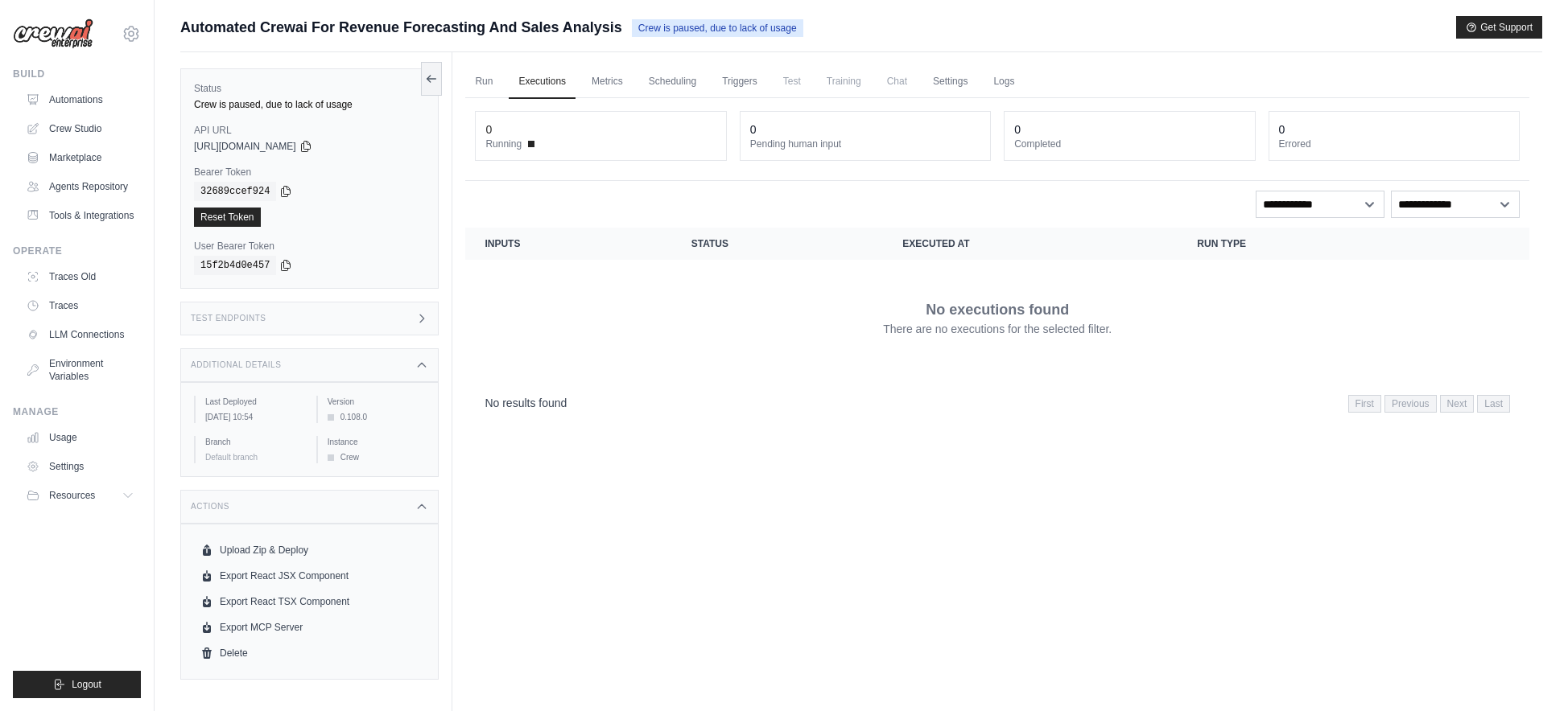
click at [562, 218] on div "**********" at bounding box center [997, 261] width 1064 height 325
click at [453, 86] on div "Run Executions Metrics Scheduling Triggers Test Training Chat Settings Logs 0 R…" at bounding box center [997, 408] width 1090 height 711
click at [463, 86] on div "Run Executions Metrics Scheduling Triggers Test Training Chat Settings Logs 0 R…" at bounding box center [997, 408] width 1090 height 711
click at [471, 87] on link "Run" at bounding box center [484, 82] width 37 height 33
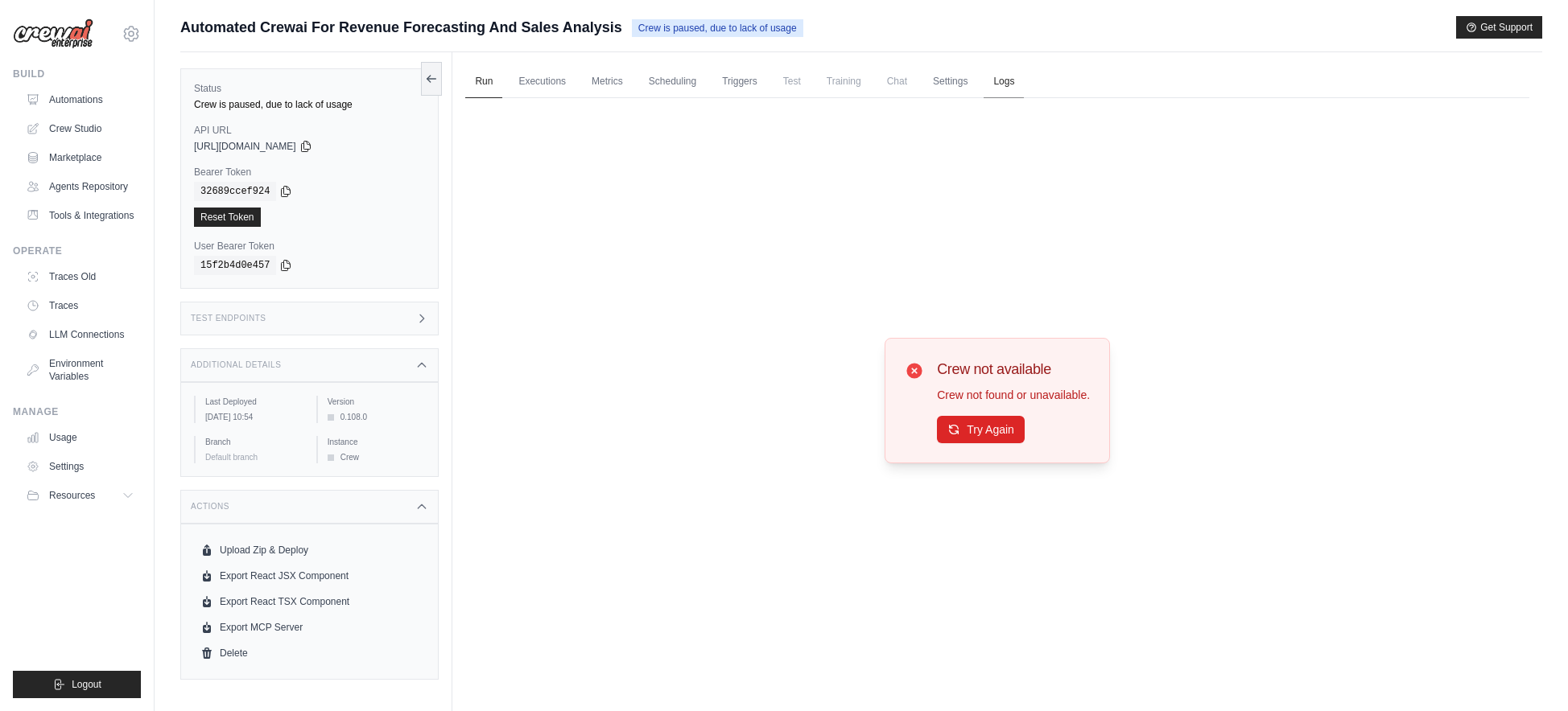
click at [991, 82] on link "Logs" at bounding box center [1004, 82] width 40 height 33
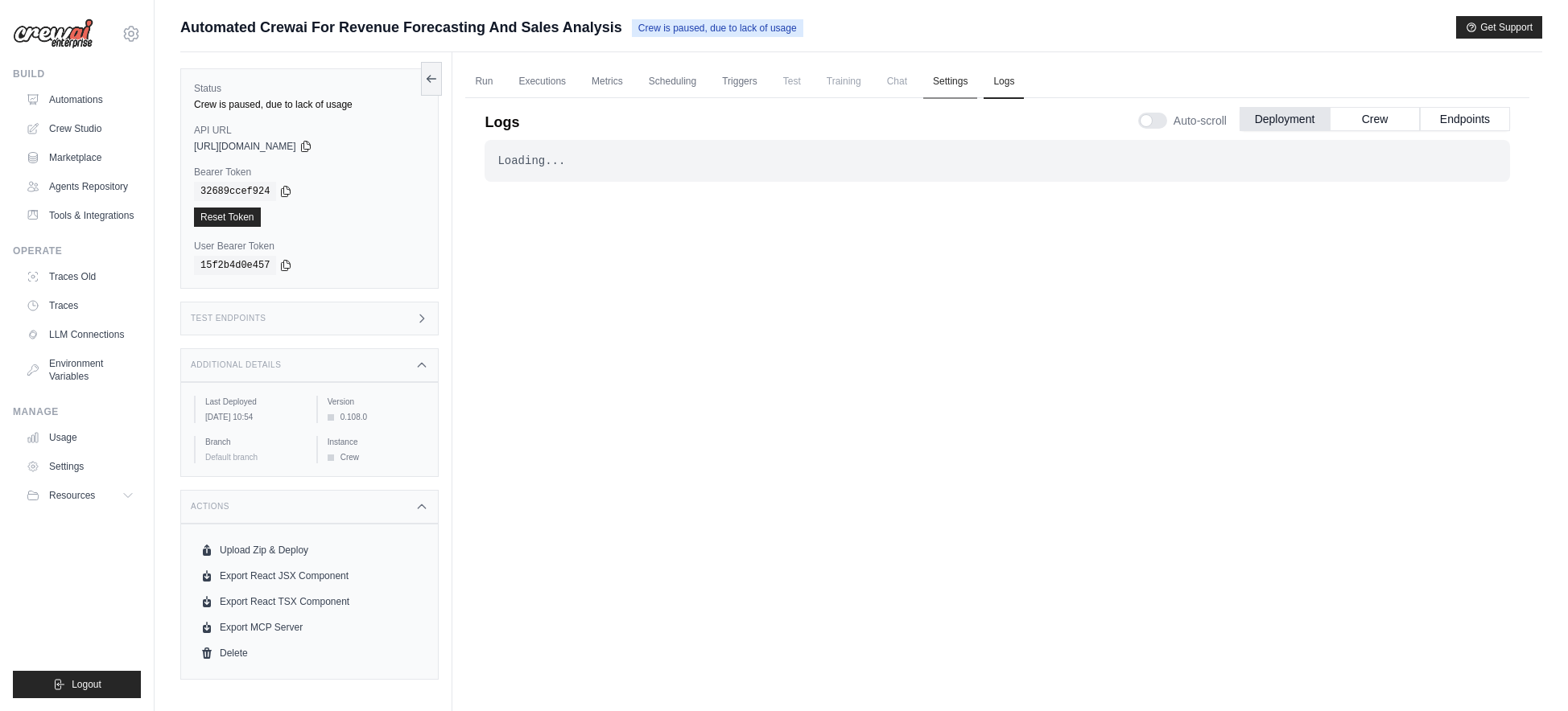
click at [938, 82] on link "Settings" at bounding box center [949, 82] width 54 height 33
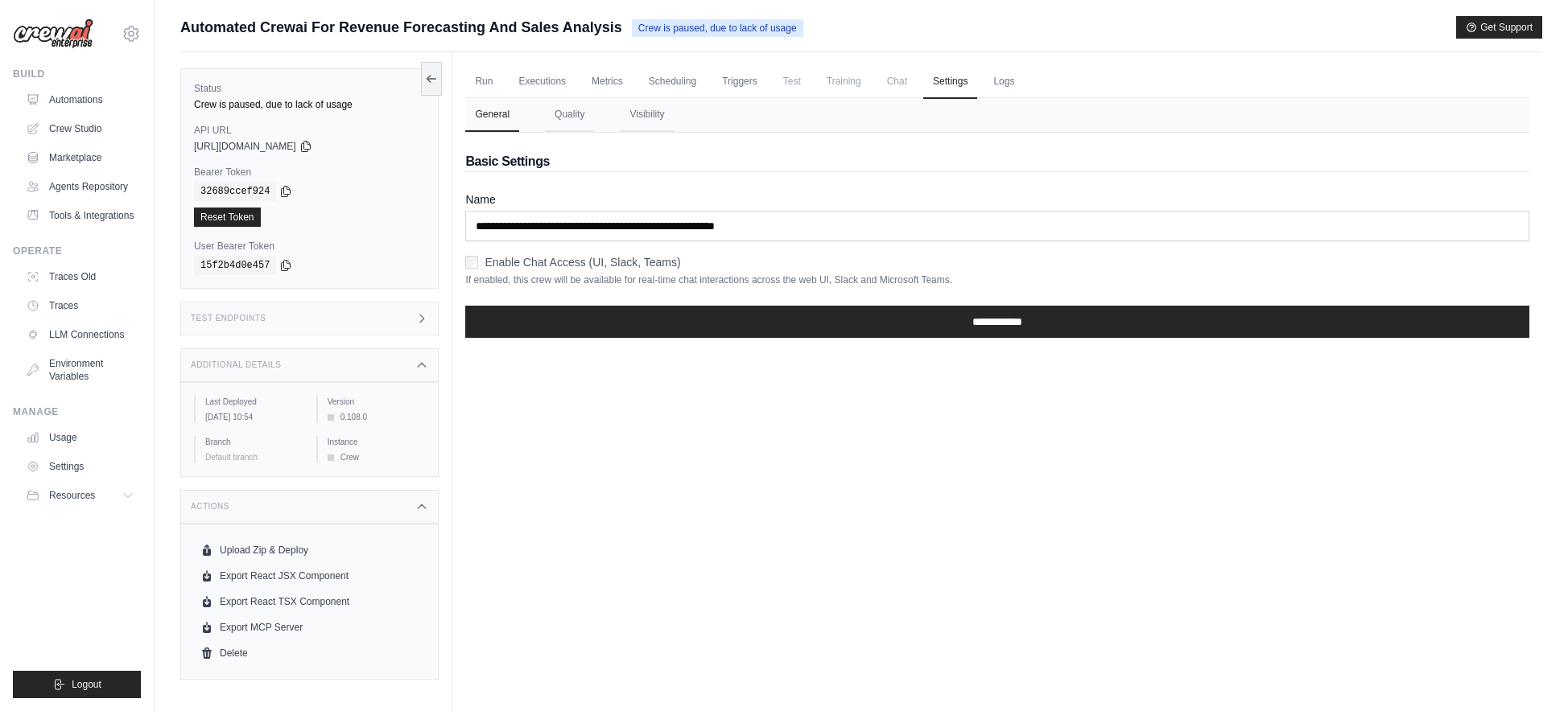
click at [896, 84] on span "Chat" at bounding box center [897, 81] width 39 height 32
click at [104, 96] on link "Automations" at bounding box center [81, 99] width 121 height 26
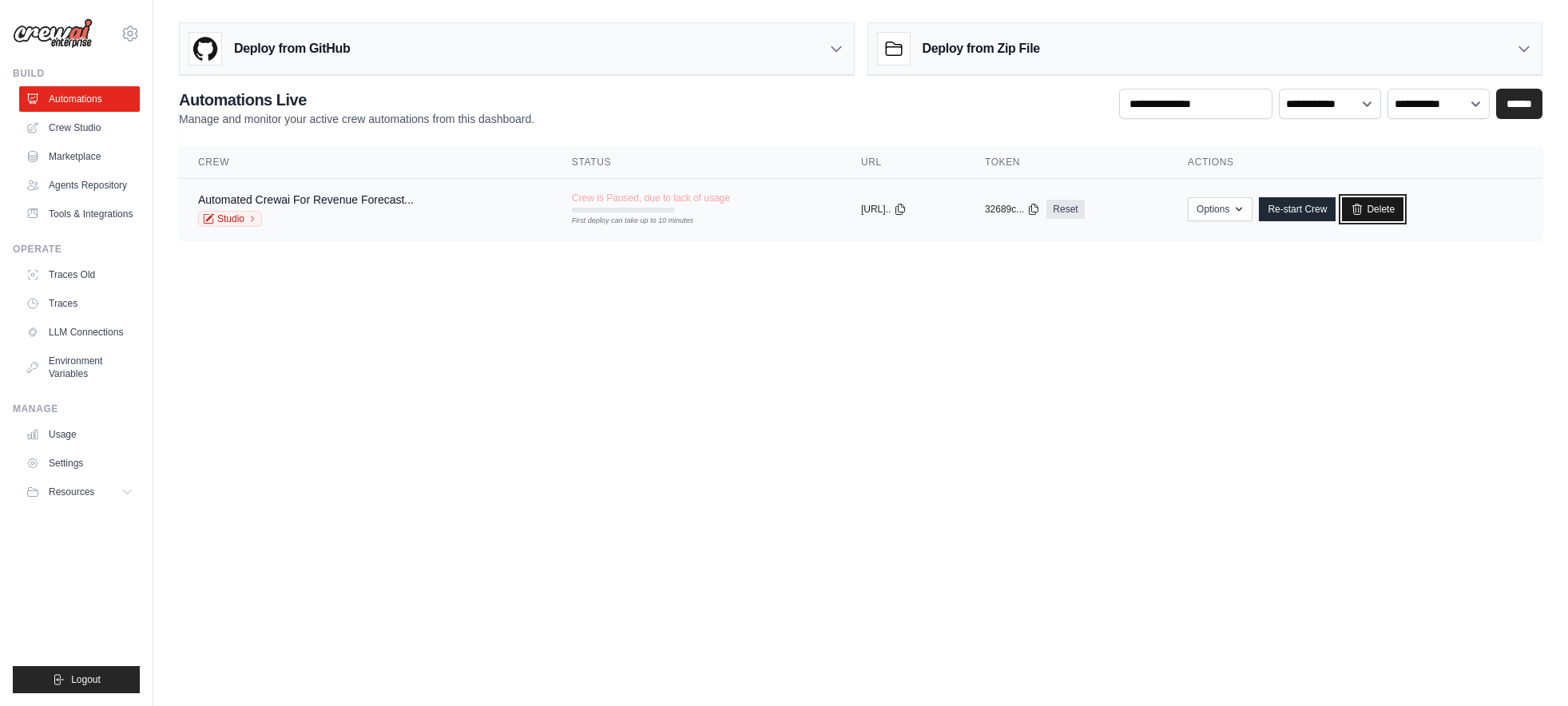
click at [1364, 211] on icon at bounding box center [1357, 209] width 13 height 13
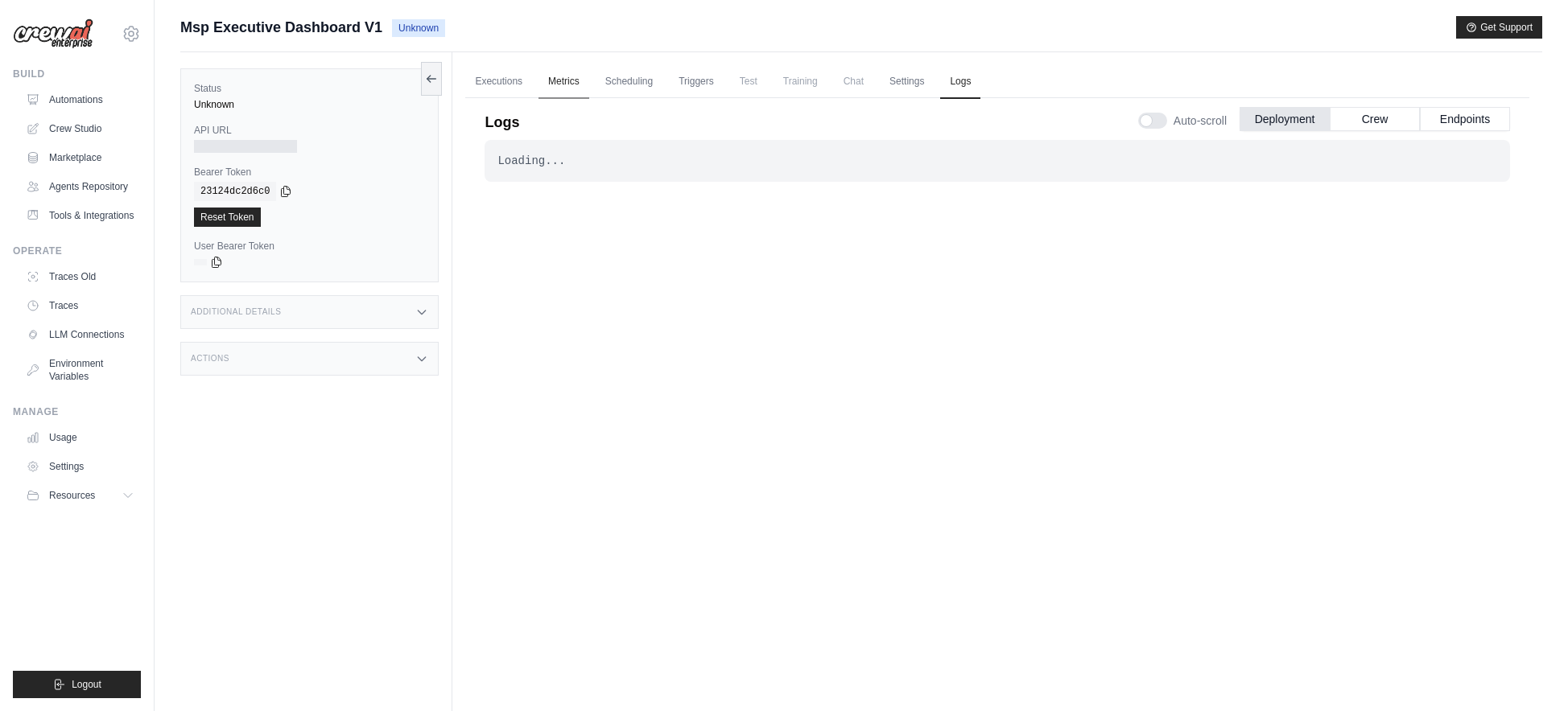
click at [561, 80] on link "Metrics" at bounding box center [563, 82] width 50 height 33
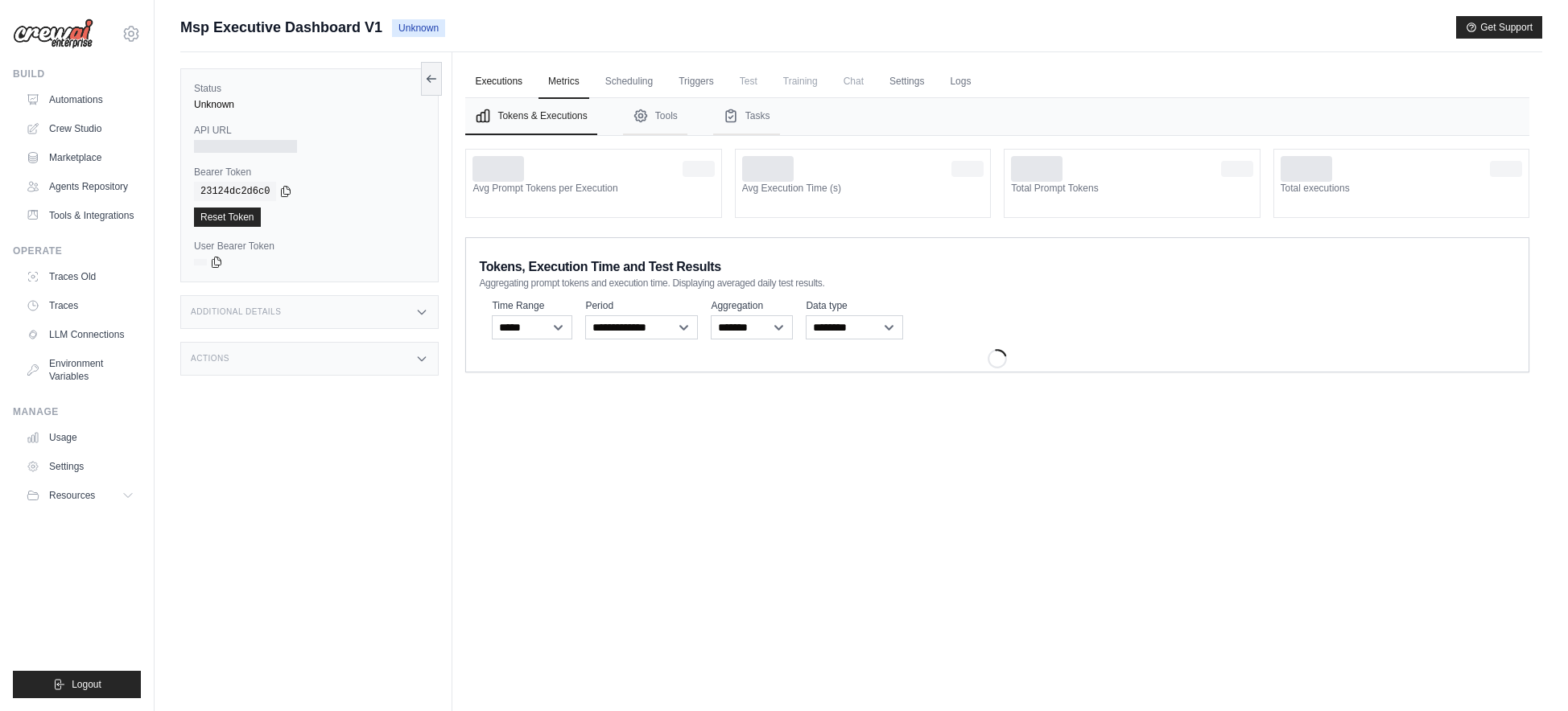
click at [496, 82] on link "Executions" at bounding box center [498, 82] width 67 height 33
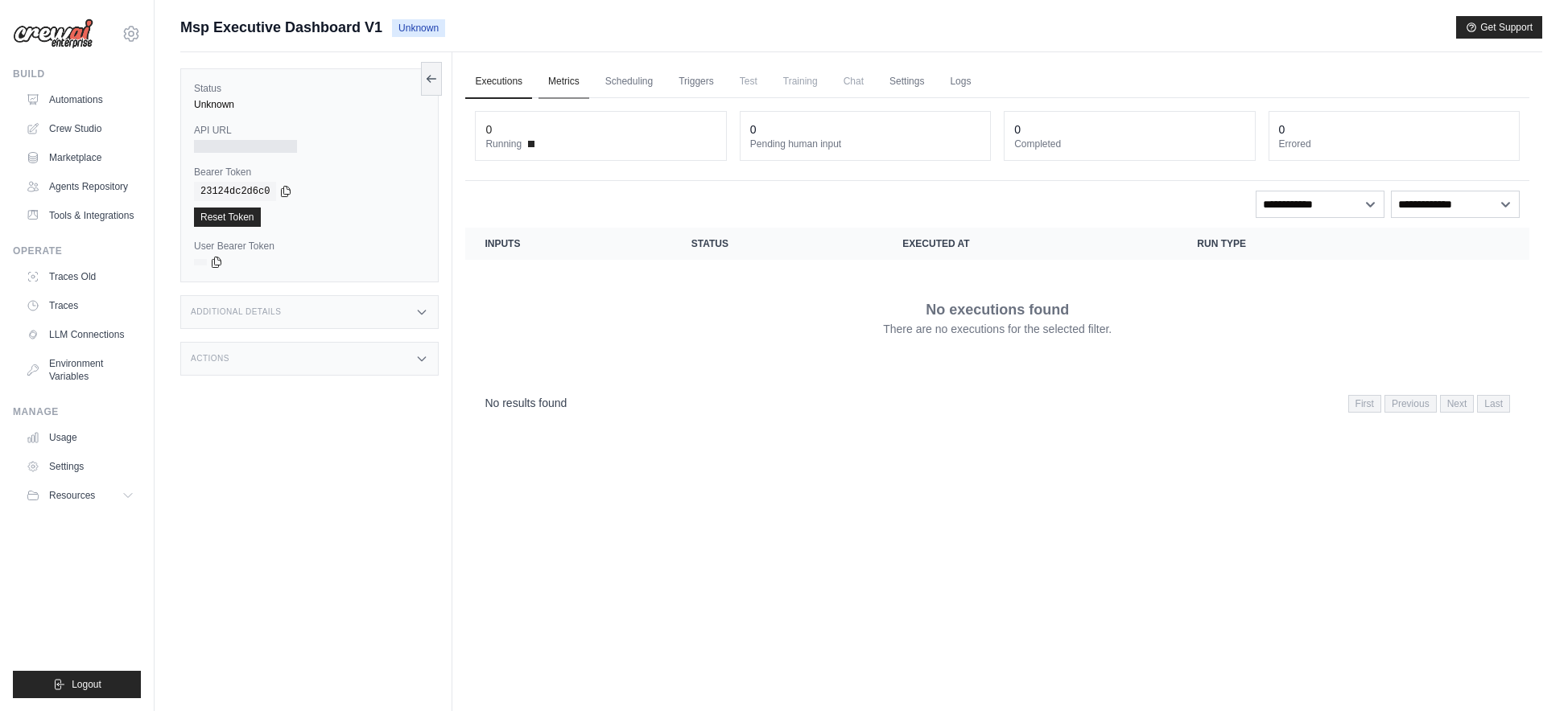
click at [580, 80] on link "Metrics" at bounding box center [563, 82] width 50 height 33
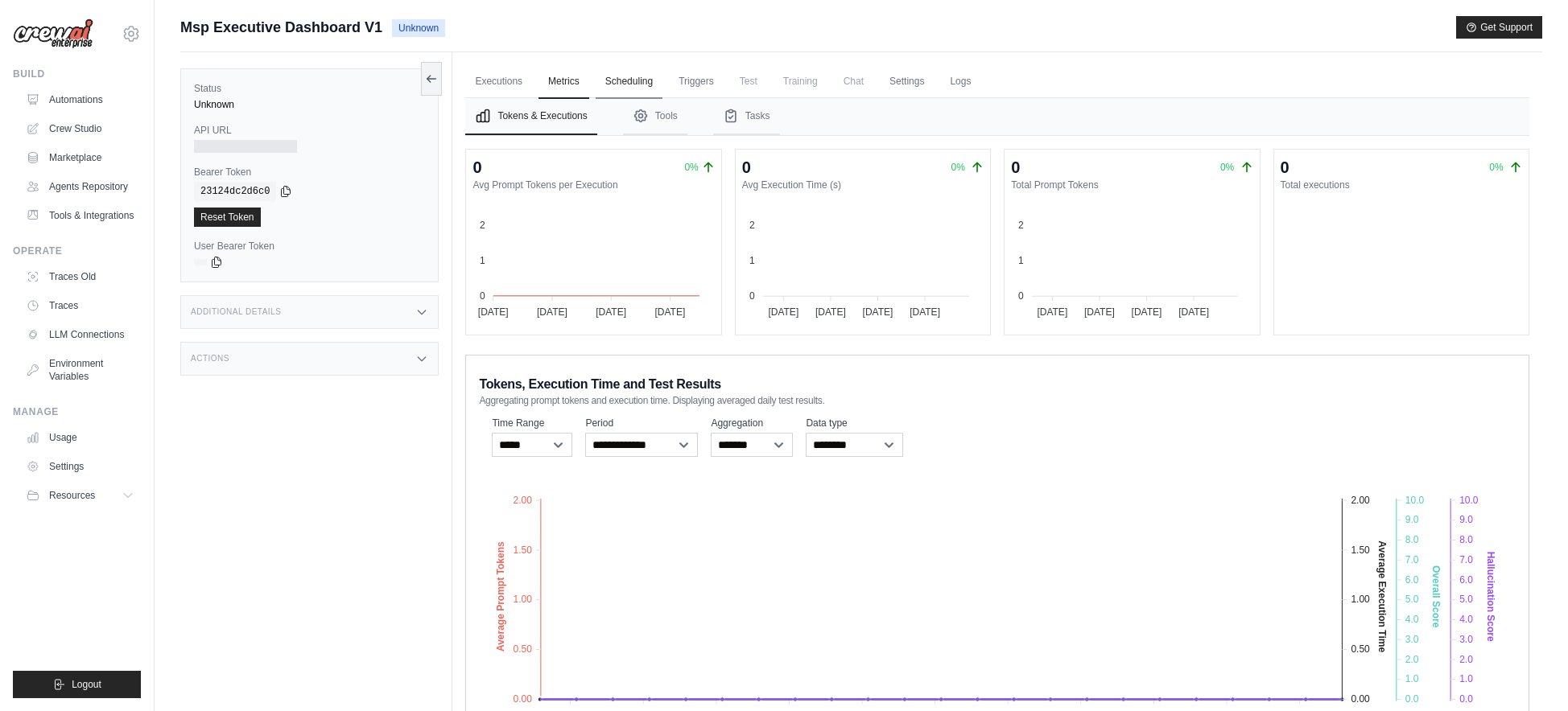
click at [606, 84] on link "Scheduling" at bounding box center [629, 82] width 67 height 33
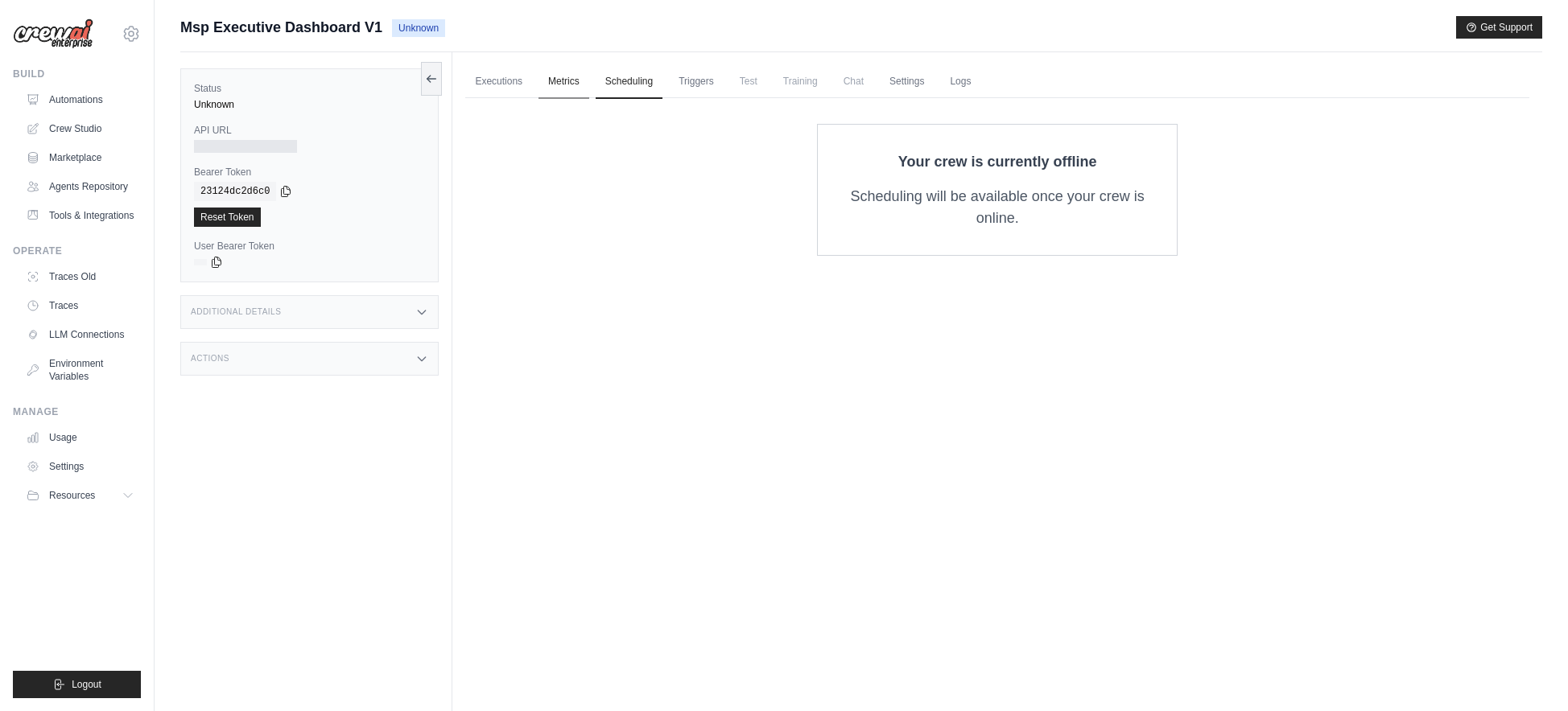
click at [566, 83] on link "Metrics" at bounding box center [563, 82] width 50 height 33
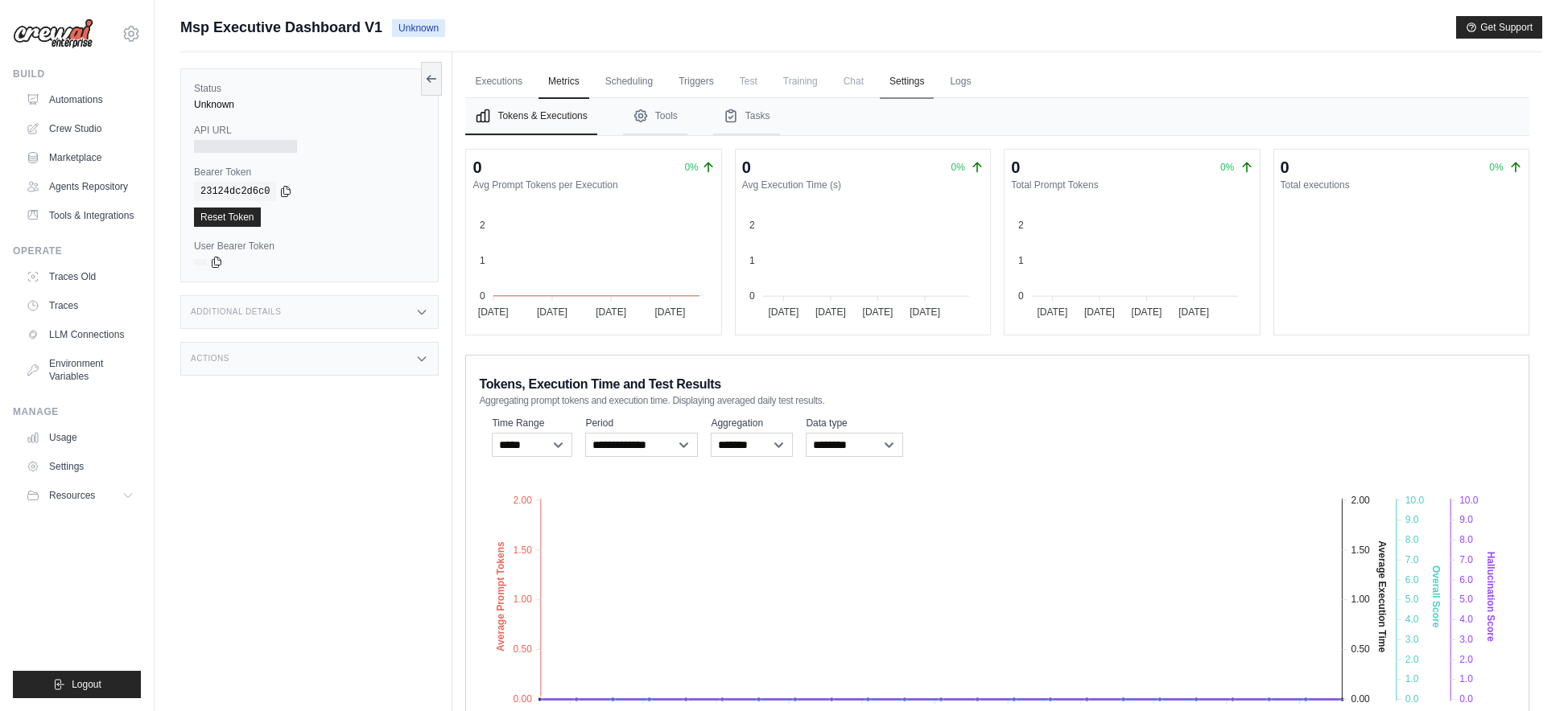
click at [915, 86] on link "Settings" at bounding box center [906, 82] width 54 height 33
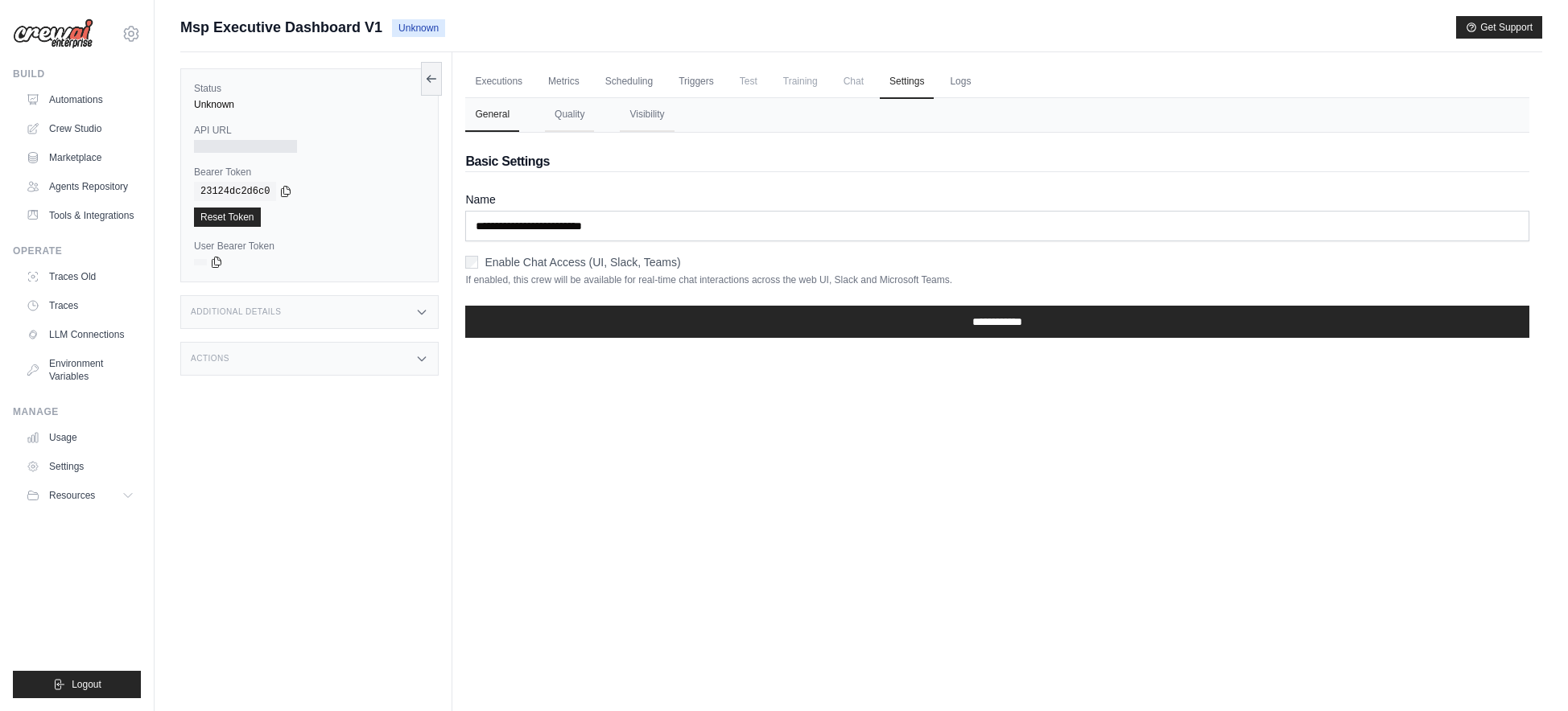
click at [535, 116] on nav "General Quality Visibility" at bounding box center [997, 115] width 1064 height 33
click at [556, 112] on button "Quality" at bounding box center [569, 115] width 49 height 33
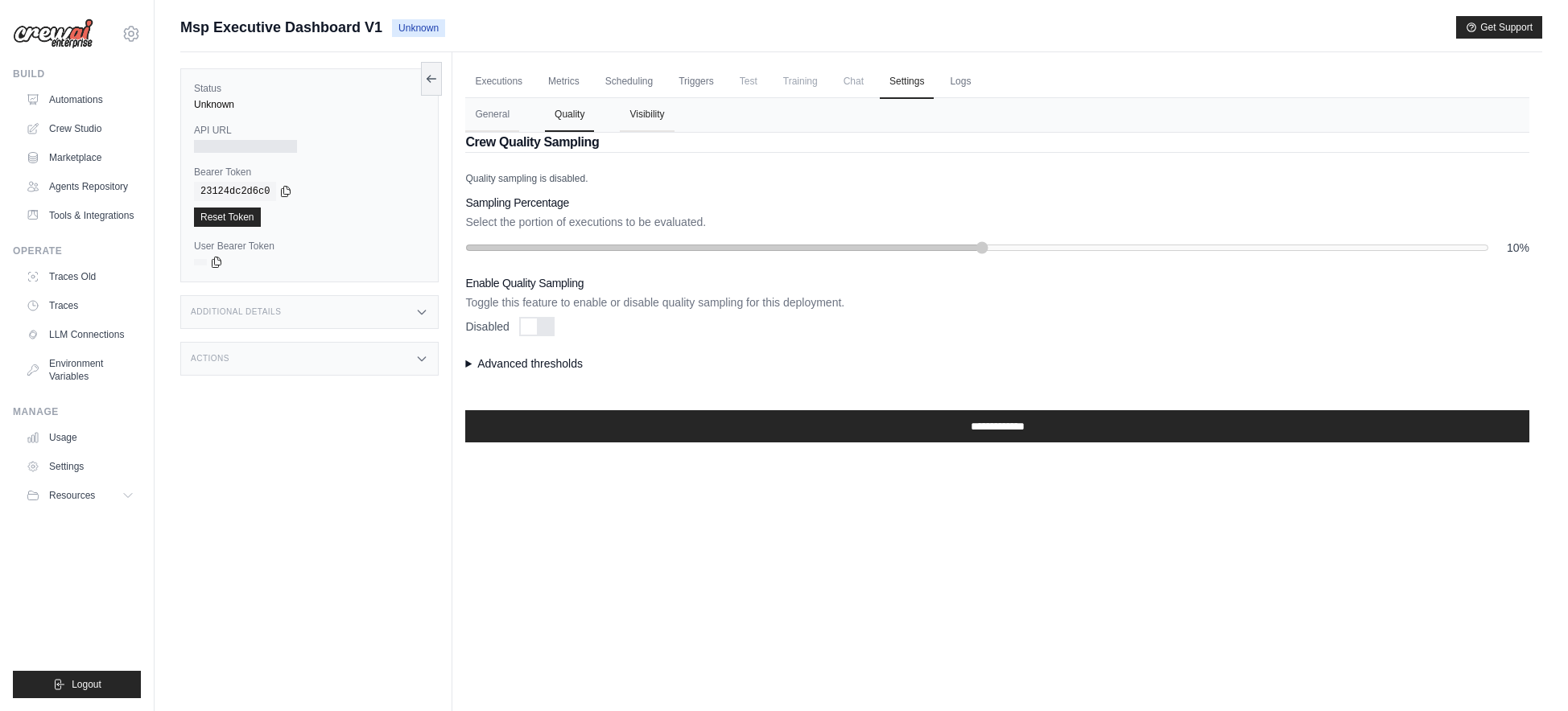
click at [648, 113] on button "Visibility" at bounding box center [646, 115] width 54 height 33
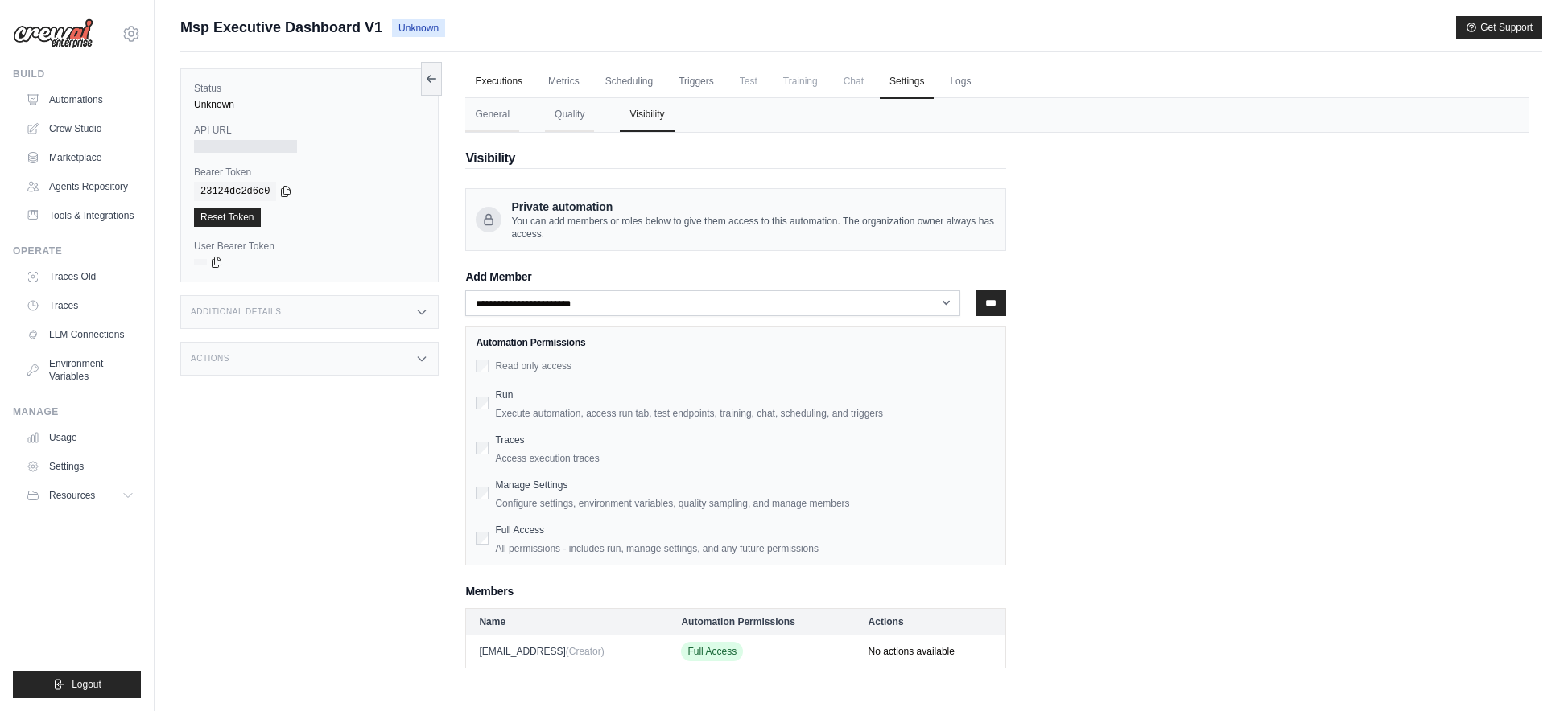
click at [526, 76] on link "Executions" at bounding box center [498, 82] width 67 height 33
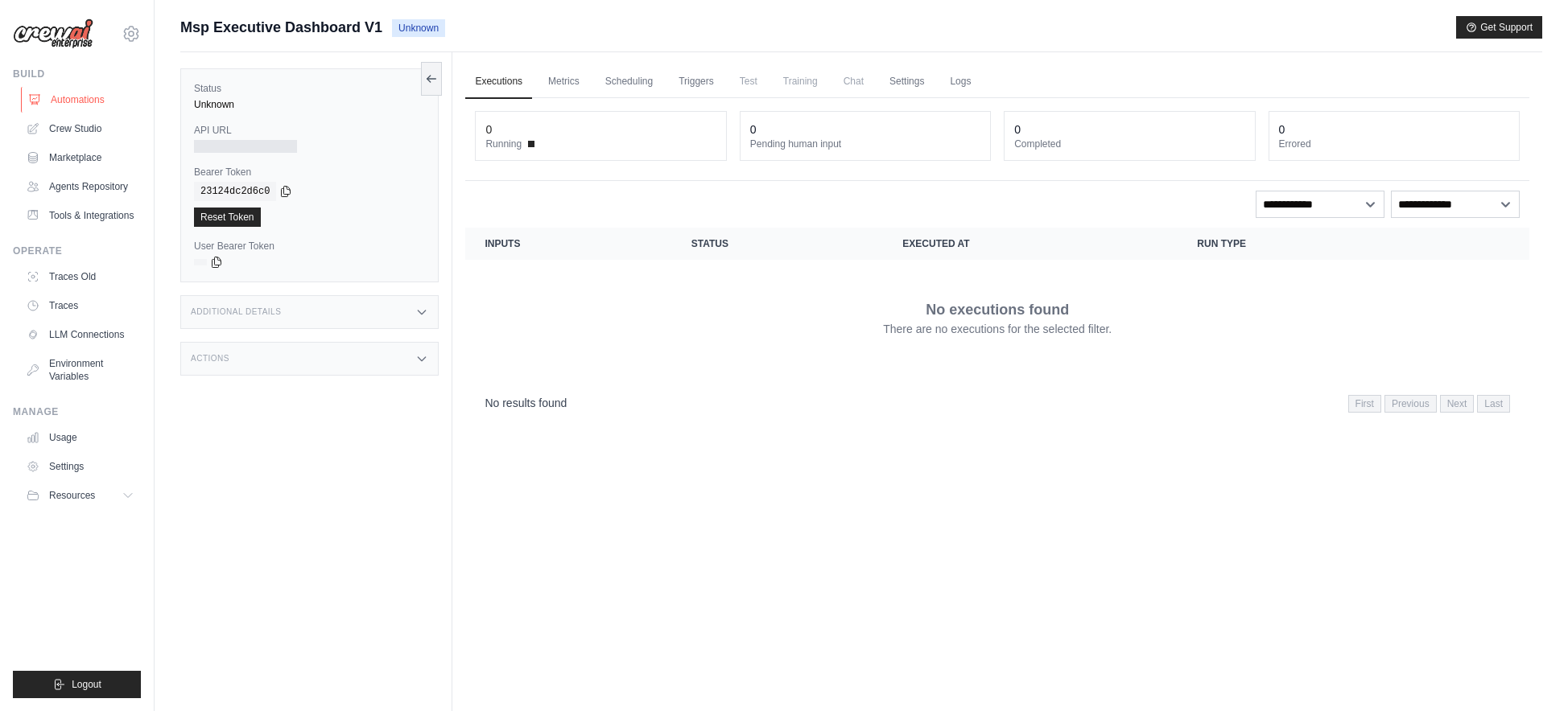
click at [104, 103] on link "Automations" at bounding box center [81, 99] width 121 height 26
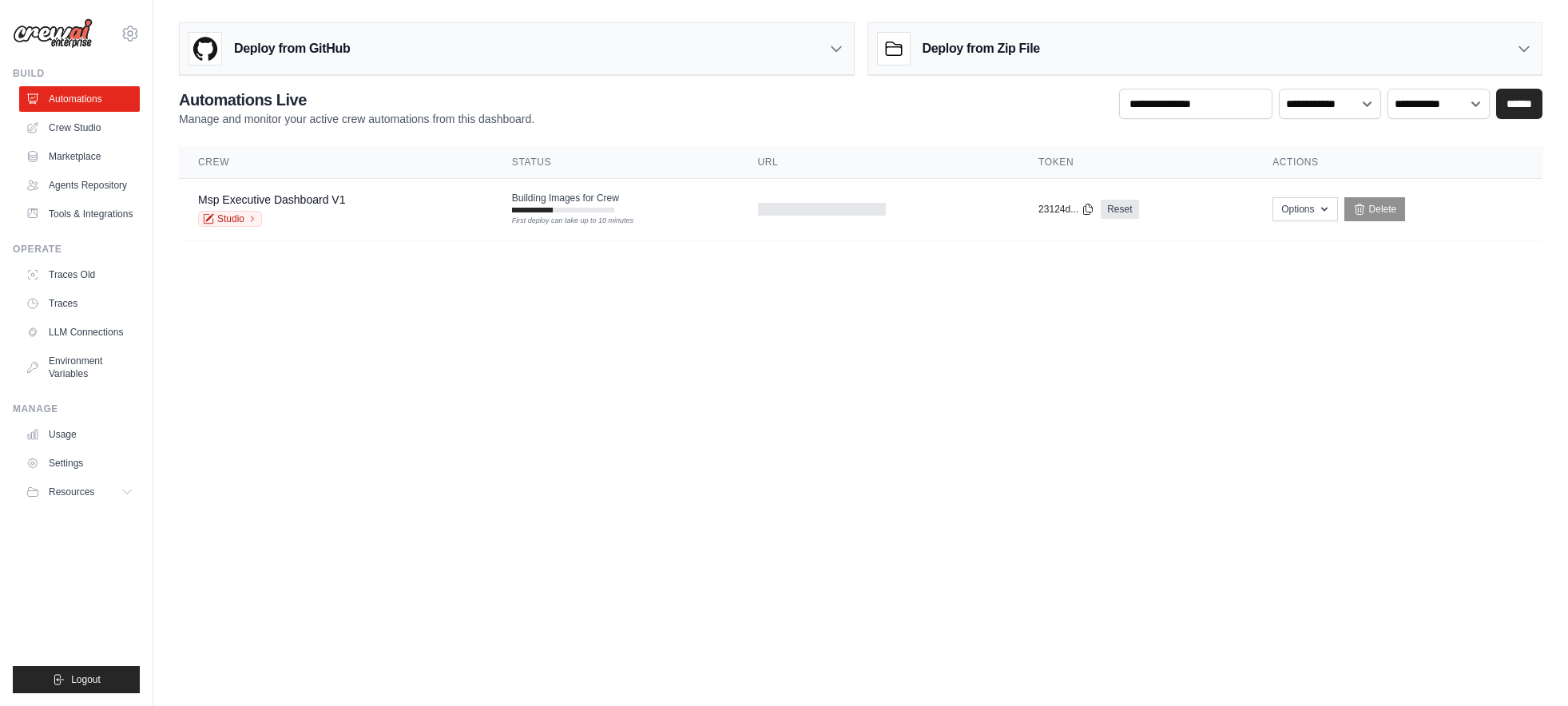
click at [683, 450] on body "[EMAIL_ADDRESS] Settings Build Automations" at bounding box center [784, 353] width 1568 height 706
click at [904, 331] on body "[EMAIL_ADDRESS] Settings Build Automations" at bounding box center [784, 353] width 1568 height 706
click at [361, 632] on body "[EMAIL_ADDRESS] Settings Build Automations" at bounding box center [784, 353] width 1568 height 706
click at [367, 628] on body "[EMAIL_ADDRESS] Settings Build Automations" at bounding box center [784, 353] width 1568 height 706
click at [1296, 215] on button "Options" at bounding box center [1303, 208] width 65 height 24
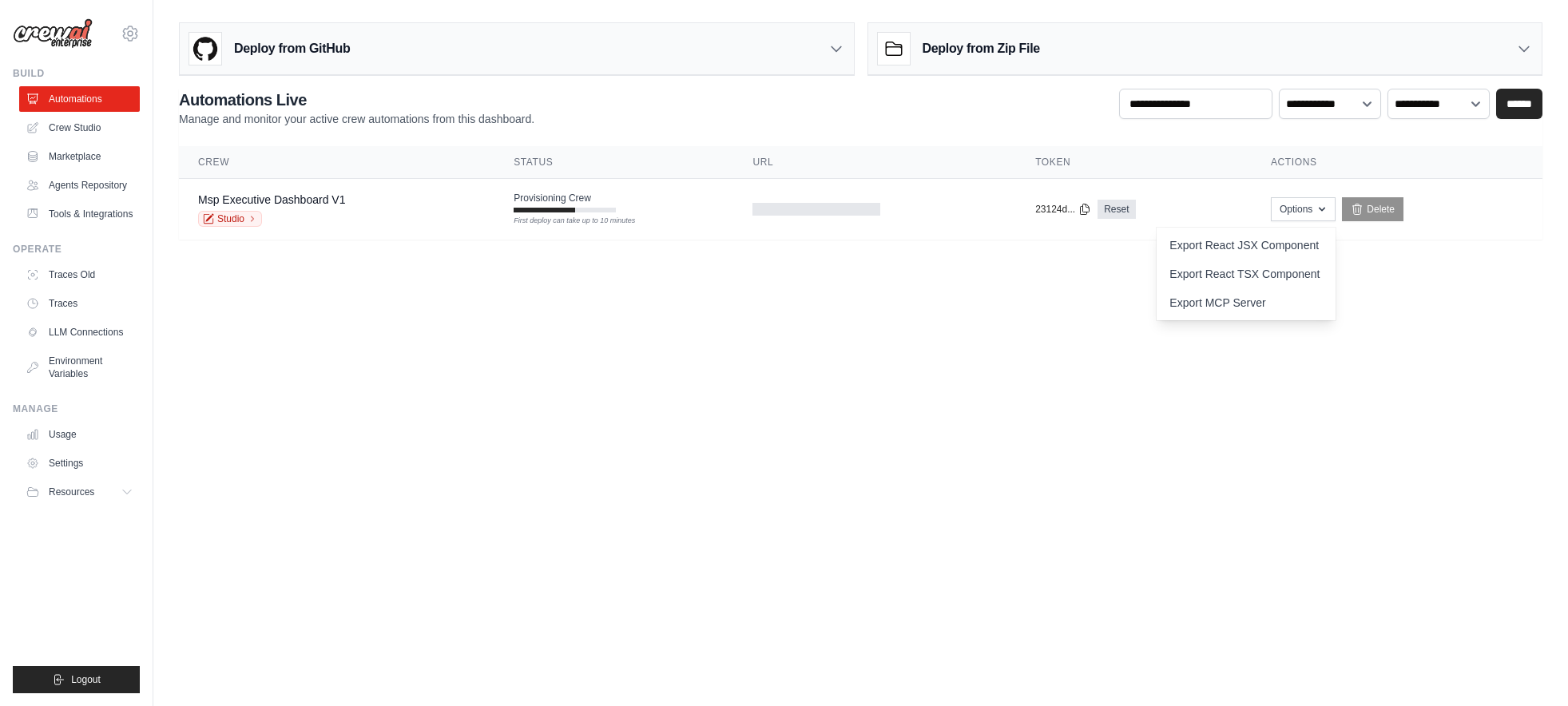
click at [1067, 310] on body "[EMAIL_ADDRESS] Settings Build Automations" at bounding box center [784, 353] width 1568 height 706
